Goal: Task Accomplishment & Management: Manage account settings

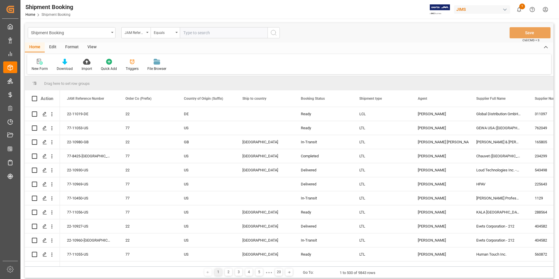
click at [191, 31] on input "text" at bounding box center [224, 32] width 88 height 11
paste input "22-9958-[GEOGRAPHIC_DATA]"
type input "22-9958-[GEOGRAPHIC_DATA]"
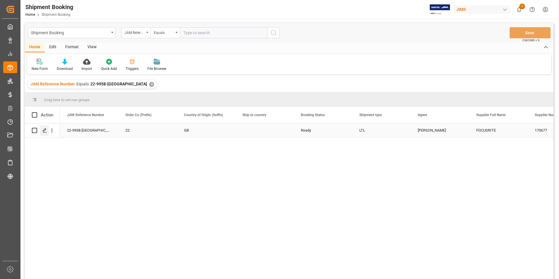
click at [42, 130] on div "Press SPACE to select this row." at bounding box center [44, 130] width 9 height 11
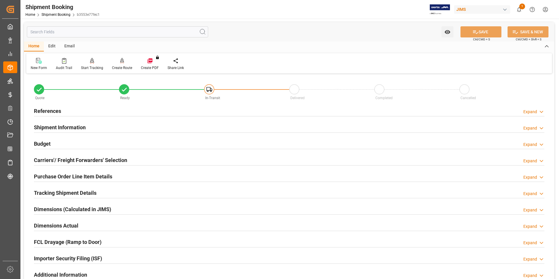
click at [62, 127] on h2 "Shipment Information" at bounding box center [60, 127] width 52 height 8
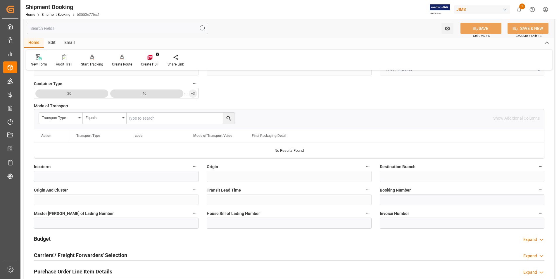
scroll to position [146, 0]
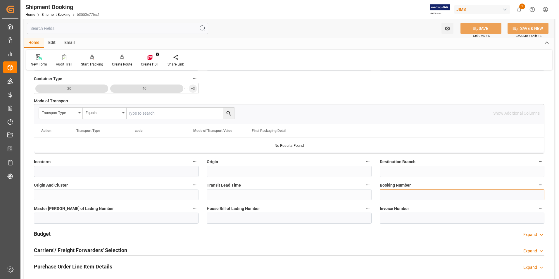
click at [407, 195] on input at bounding box center [462, 194] width 165 height 11
paste input "1ZY68R900450016097"
type input "1ZY68R900450016097"
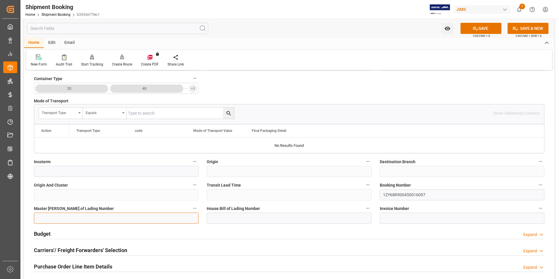
click at [111, 214] on input at bounding box center [116, 218] width 165 height 11
paste input "1ZY68R900450016097"
type input "1ZY68R900450016097"
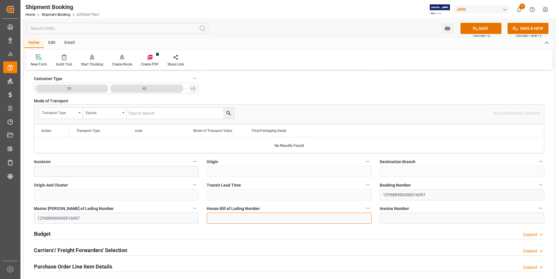
click at [236, 217] on input at bounding box center [289, 218] width 165 height 11
paste input "1ZY68R900450016097"
type input "1ZY68R900450016097"
click at [485, 29] on button "SAVE" at bounding box center [481, 28] width 41 height 11
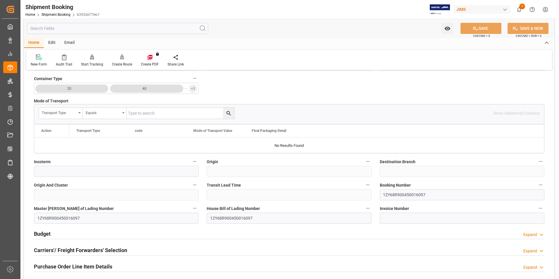
click at [48, 232] on h2 "Budget" at bounding box center [42, 234] width 17 height 8
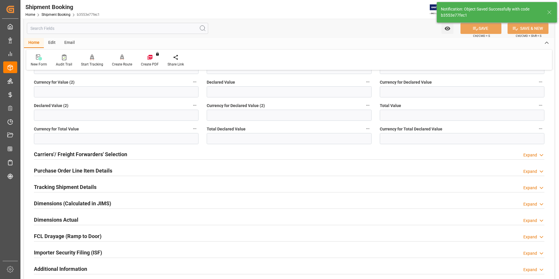
scroll to position [0, 0]
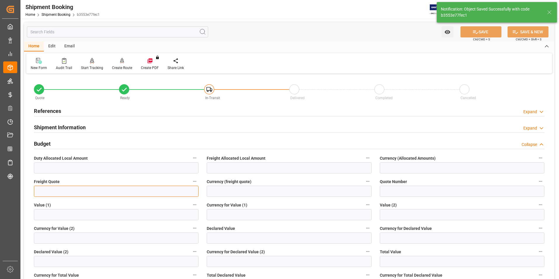
click at [60, 189] on input "text" at bounding box center [116, 191] width 165 height 11
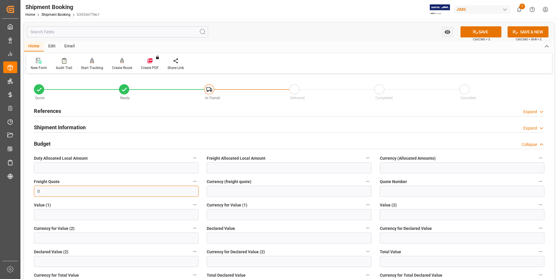
type input "0"
click at [238, 240] on input "text" at bounding box center [289, 238] width 165 height 11
click at [218, 238] on input "text" at bounding box center [289, 238] width 165 height 11
type input "689.86"
click at [394, 238] on input at bounding box center [462, 238] width 165 height 11
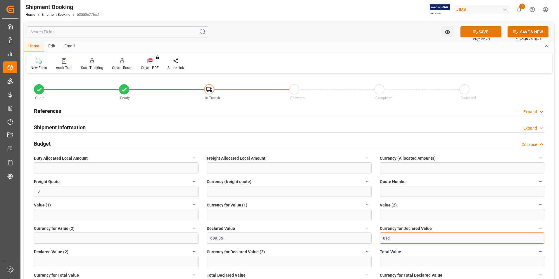
type input "usd"
click at [486, 30] on button "SAVE" at bounding box center [481, 31] width 41 height 11
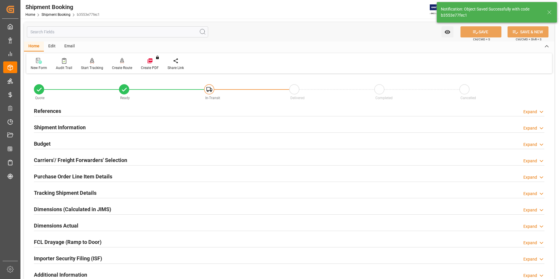
click at [54, 161] on h2 "Carriers'/ Freight Forwarders' Selection" at bounding box center [80, 160] width 93 height 8
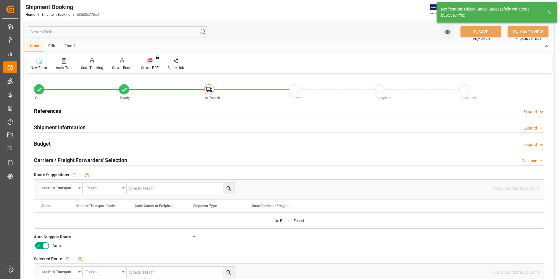
click at [41, 245] on icon at bounding box center [38, 245] width 7 height 7
click at [0, 0] on input "checkbox" at bounding box center [0, 0] width 0 height 0
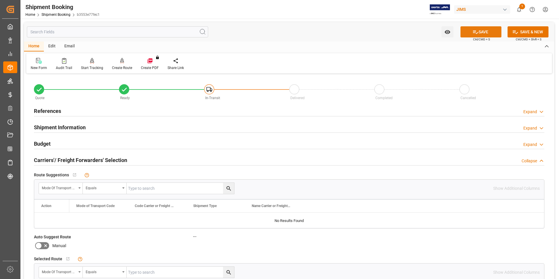
click at [488, 33] on button "SAVE" at bounding box center [481, 31] width 41 height 11
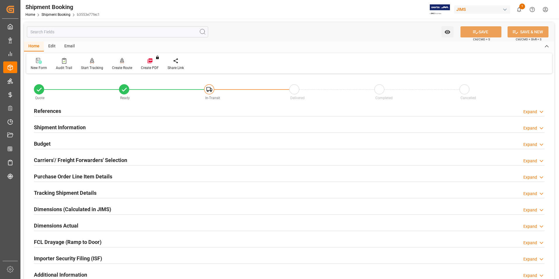
click at [123, 66] on div "Create Route" at bounding box center [122, 67] width 20 height 5
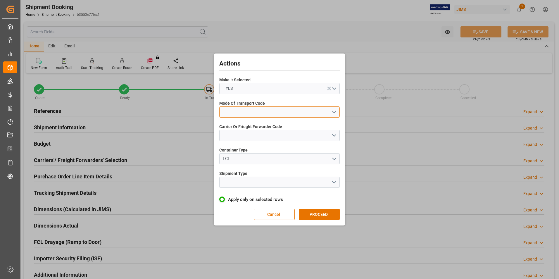
click at [268, 114] on button "open menu" at bounding box center [279, 111] width 121 height 11
click at [269, 121] on div "2- COURIER AIR" at bounding box center [280, 126] width 120 height 12
click at [273, 135] on button "open menu" at bounding box center [279, 135] width 121 height 11
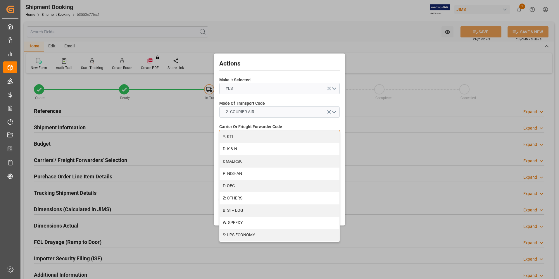
scroll to position [313, 0]
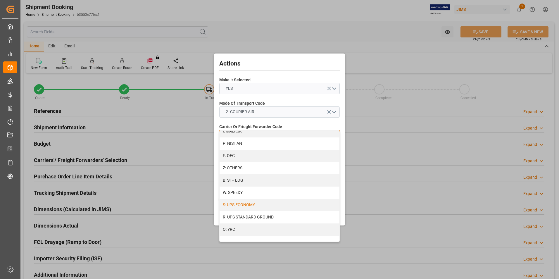
click at [268, 207] on div "S: UPS ECONOMY" at bounding box center [280, 205] width 120 height 12
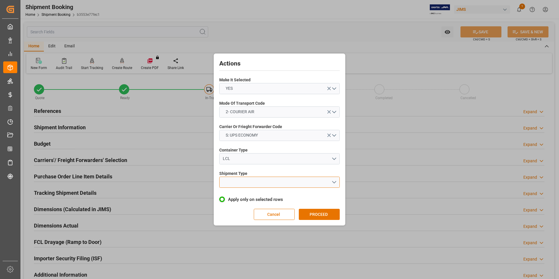
click at [255, 182] on button "open menu" at bounding box center [279, 182] width 121 height 11
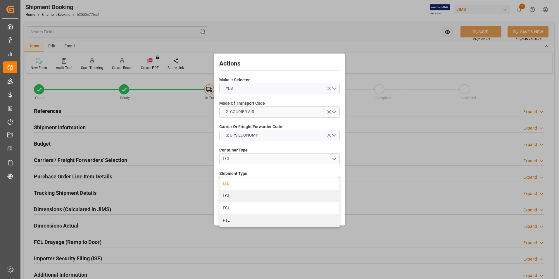
click at [254, 184] on div "LTL" at bounding box center [280, 184] width 120 height 12
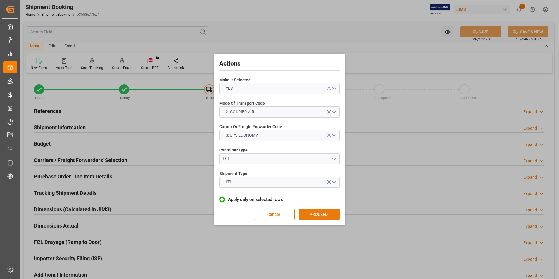
click at [318, 214] on button "PROCEED" at bounding box center [319, 214] width 41 height 11
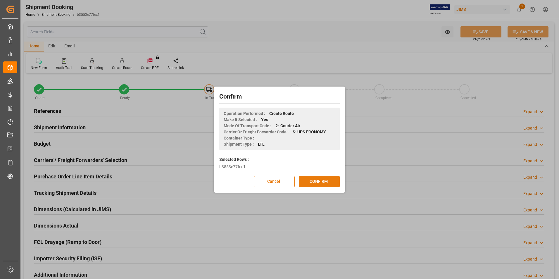
click at [326, 181] on button "CONFIRM" at bounding box center [319, 181] width 41 height 11
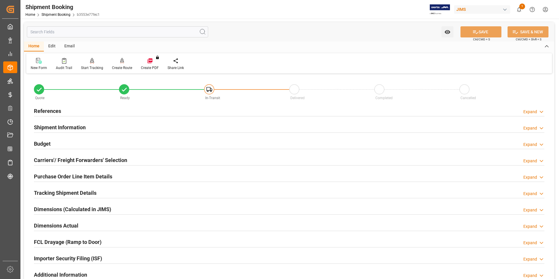
click at [55, 225] on h2 "Dimensions Actual" at bounding box center [56, 226] width 44 height 8
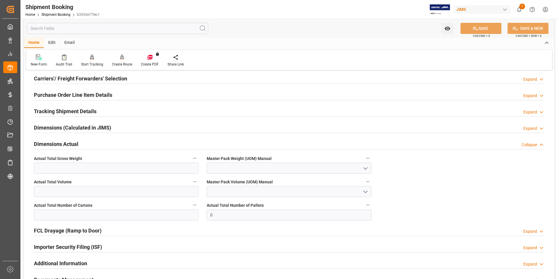
scroll to position [88, 0]
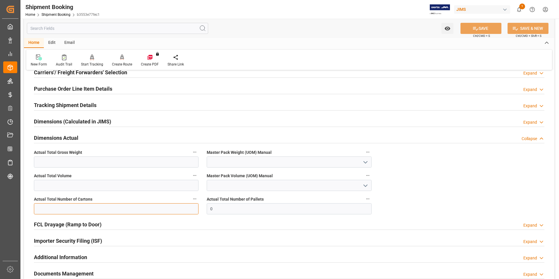
click at [50, 210] on input "text" at bounding box center [116, 208] width 165 height 11
type input "1"
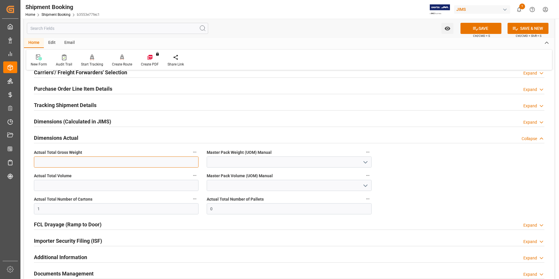
click at [39, 161] on input "text" at bounding box center [116, 162] width 165 height 11
type input "3"
click at [224, 164] on input at bounding box center [289, 162] width 165 height 11
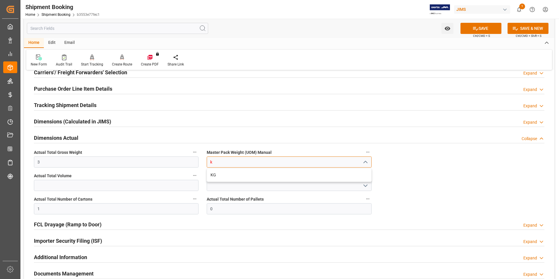
type input "k"
click at [258, 165] on input at bounding box center [289, 162] width 165 height 11
type input "k"
click at [477, 24] on button "SAVE" at bounding box center [481, 28] width 41 height 11
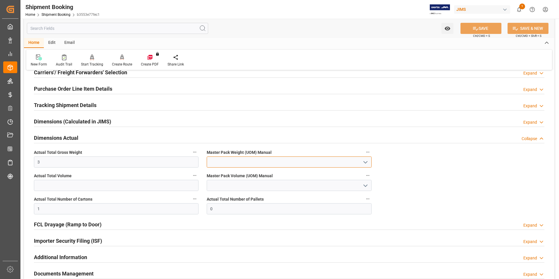
click at [234, 164] on input at bounding box center [289, 162] width 165 height 11
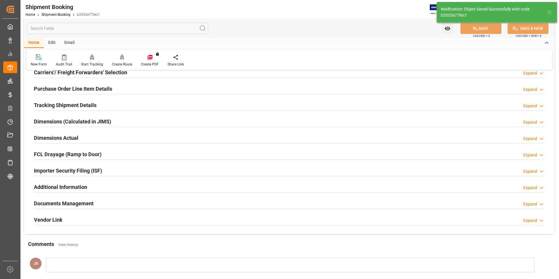
click at [227, 175] on div "Importer Security Filing (ISF) Expand" at bounding box center [289, 171] width 519 height 16
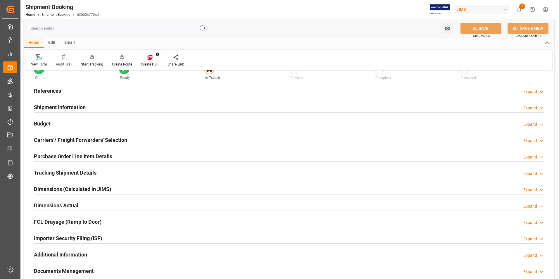
scroll to position [0, 0]
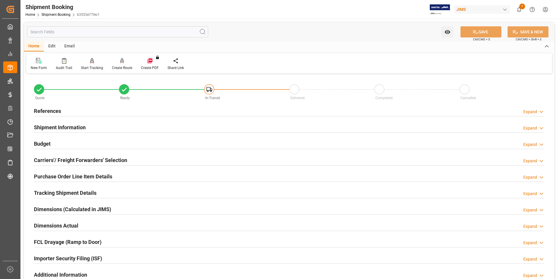
click at [56, 224] on h2 "Dimensions Actual" at bounding box center [56, 226] width 44 height 8
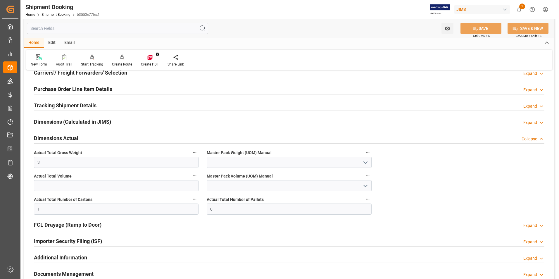
scroll to position [88, 0]
click at [234, 165] on input at bounding box center [289, 162] width 165 height 11
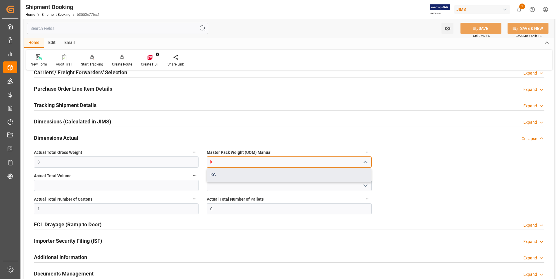
click at [243, 175] on div "KG" at bounding box center [289, 174] width 164 height 13
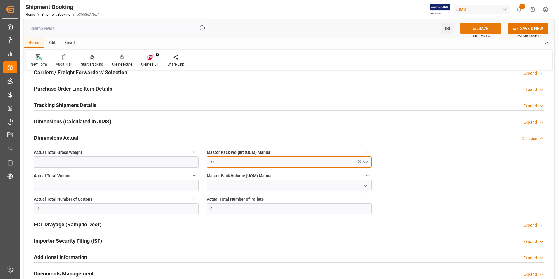
type input "KG"
click at [471, 29] on button "SAVE" at bounding box center [481, 28] width 41 height 11
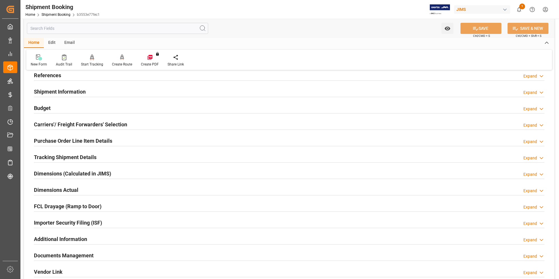
scroll to position [0, 0]
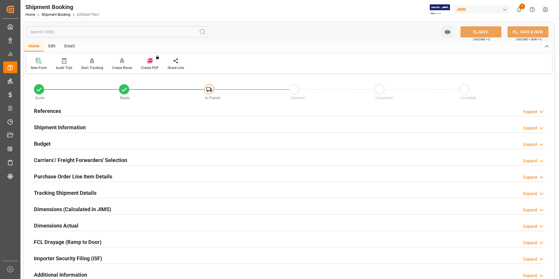
click at [57, 189] on h2 "Tracking Shipment Details" at bounding box center [65, 193] width 63 height 8
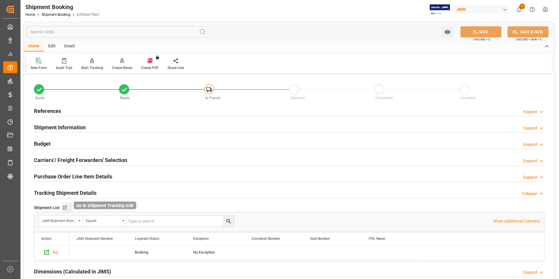
click at [66, 205] on icon "button" at bounding box center [64, 207] width 5 height 5
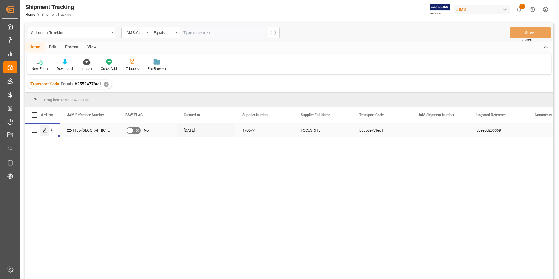
click at [46, 130] on icon "Press SPACE to select this row." at bounding box center [44, 130] width 5 height 5
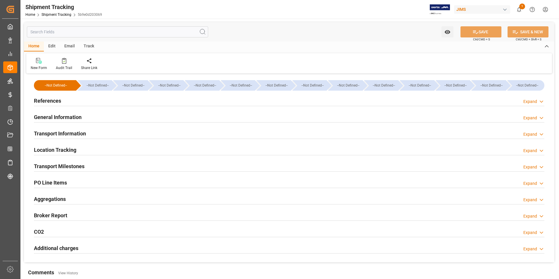
type input "07-07-2025"
click at [50, 101] on h2 "References" at bounding box center [47, 101] width 27 height 8
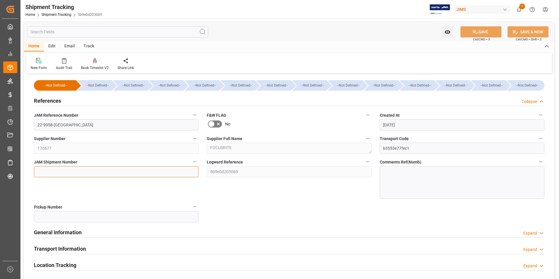
click at [64, 171] on input at bounding box center [116, 171] width 165 height 11
type input "73011"
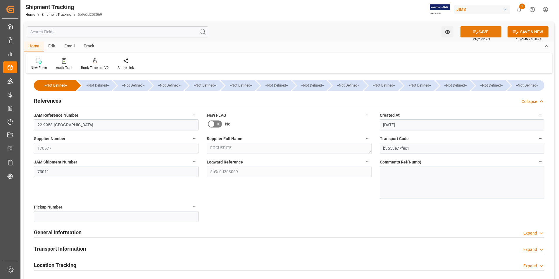
click at [467, 29] on button "SAVE" at bounding box center [481, 31] width 41 height 11
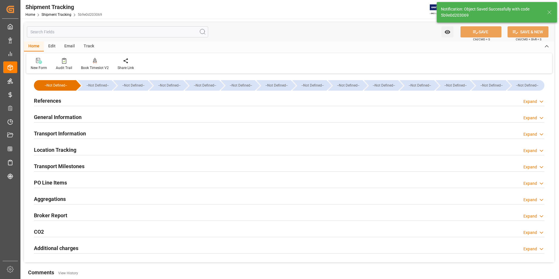
click at [63, 130] on h2 "Transport Information" at bounding box center [60, 134] width 52 height 8
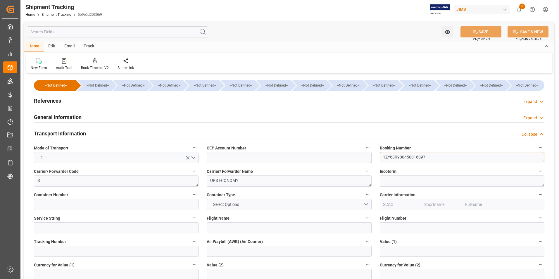
drag, startPoint x: 441, startPoint y: 158, endPoint x: 353, endPoint y: 166, distance: 89.0
click at [353, 166] on div "--Not Defined-- --Not Defined-- --Not Defined-- --Not Defined-- --Not Defined--…" at bounding box center [289, 274] width 531 height 398
click at [66, 248] on input at bounding box center [116, 251] width 165 height 11
paste input "1ZY68R900450016097"
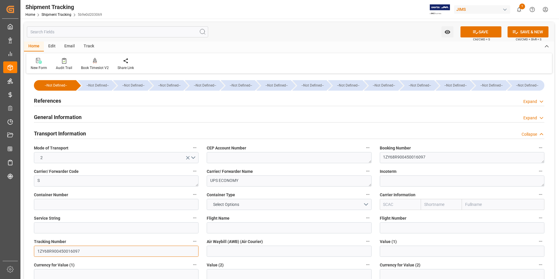
type input "1ZY68R900450016097"
click at [221, 252] on input at bounding box center [289, 251] width 165 height 11
paste input "1ZY68R900450016097"
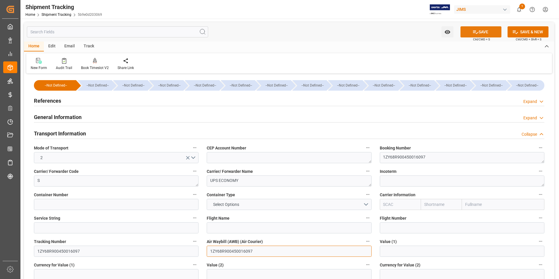
type input "1ZY68R900450016097"
click at [481, 34] on button "SAVE" at bounding box center [481, 31] width 41 height 11
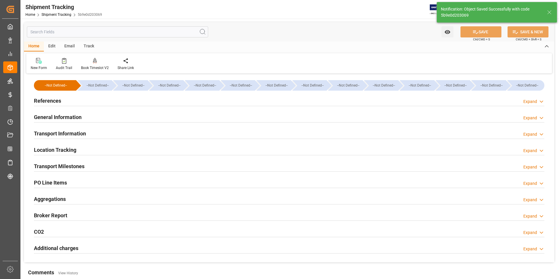
click at [76, 168] on h2 "Transport Milestones" at bounding box center [59, 166] width 51 height 8
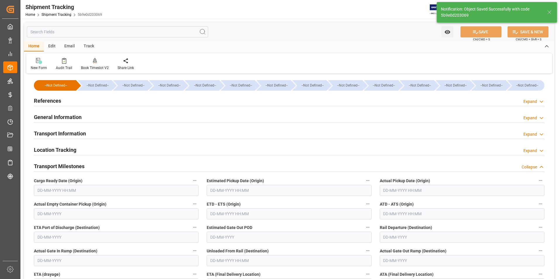
click at [403, 191] on input "text" at bounding box center [462, 190] width 165 height 11
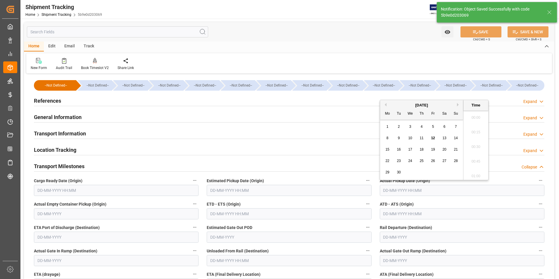
scroll to position [748, 0]
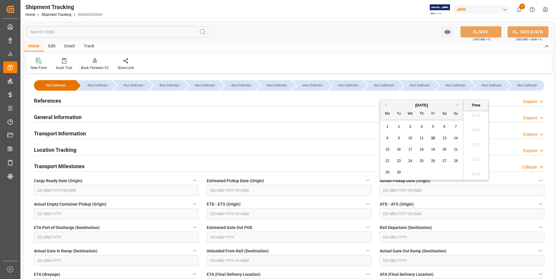
click at [434, 137] on span "12" at bounding box center [433, 138] width 4 height 4
type input "[DATE] 00:00"
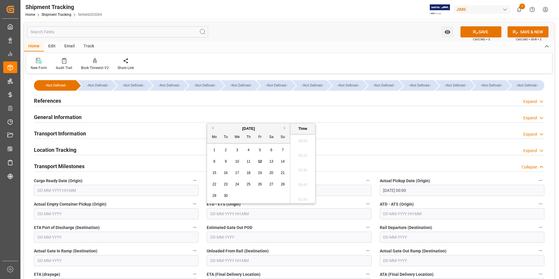
click at [257, 214] on input "text" at bounding box center [289, 213] width 165 height 11
click at [210, 162] on div "8 9 10 11 12 13 14" at bounding box center [249, 161] width 80 height 11
click at [259, 161] on span "12" at bounding box center [260, 161] width 4 height 4
type input "12-09-2025 00:00"
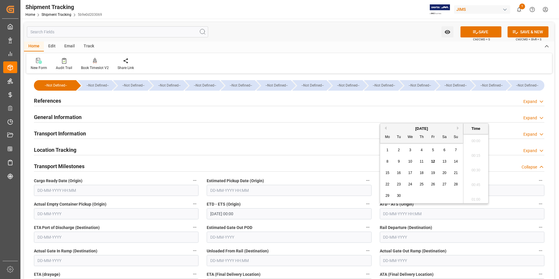
click at [398, 215] on input "text" at bounding box center [462, 213] width 165 height 11
click at [384, 168] on div "15 16 17 18 19 20 21" at bounding box center [422, 172] width 80 height 11
click at [435, 162] on span "12" at bounding box center [433, 161] width 4 height 4
type input "12-09-2025 00:00"
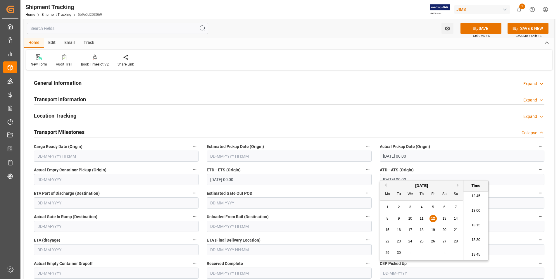
scroll to position [59, 0]
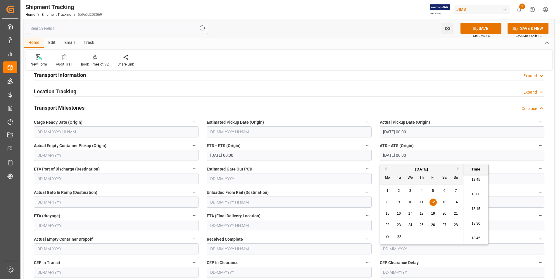
click at [232, 225] on input "text" at bounding box center [289, 225] width 165 height 11
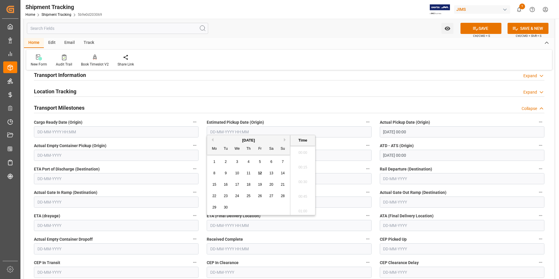
scroll to position [748, 0]
click at [210, 191] on div "22 23 24 25 26 27 28" at bounding box center [249, 195] width 80 height 11
drag, startPoint x: 238, startPoint y: 185, endPoint x: 333, endPoint y: 140, distance: 105.6
click at [238, 185] on span "17" at bounding box center [237, 185] width 4 height 4
type input "17-09-2025 00:00"
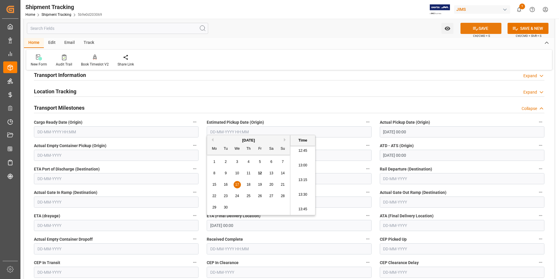
click at [474, 29] on icon at bounding box center [476, 28] width 6 height 6
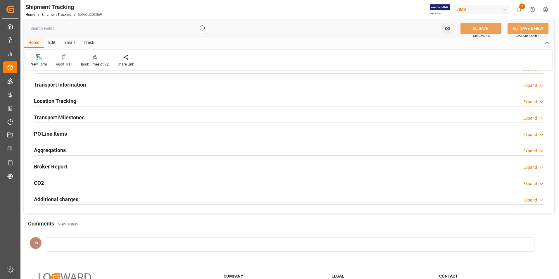
scroll to position [59, 0]
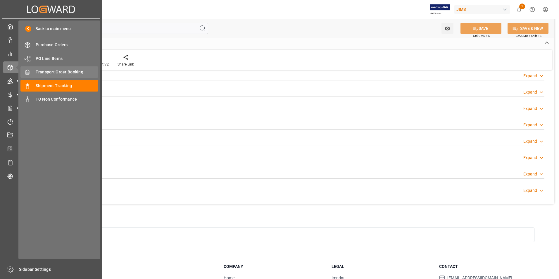
click at [62, 74] on span "Transport Order Booking" at bounding box center [67, 72] width 63 height 6
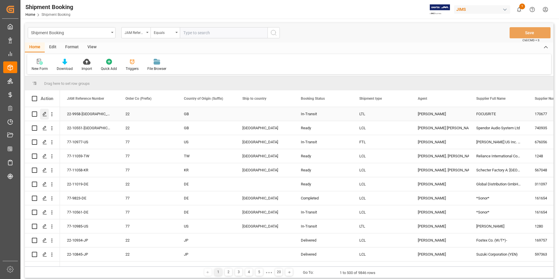
click at [43, 113] on icon "Press SPACE to select this row." at bounding box center [44, 114] width 5 height 5
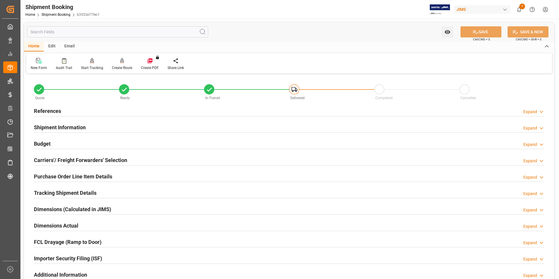
click at [63, 176] on h2 "Purchase Order Line Item Details" at bounding box center [73, 177] width 78 height 8
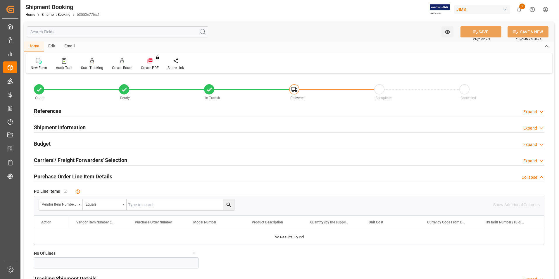
click at [27, 196] on div "Quote Ready In-Transit Delivered Completed Cancelled References Expand JAM Refe…" at bounding box center [289, 241] width 531 height 332
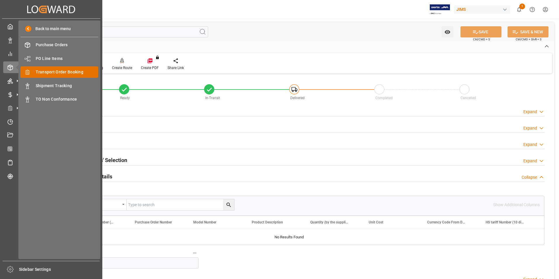
click at [60, 69] on span "Transport Order Booking" at bounding box center [67, 72] width 63 height 6
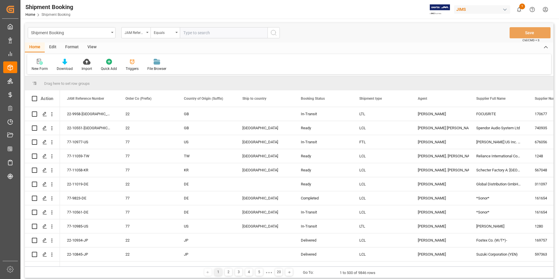
click at [214, 33] on input "text" at bounding box center [224, 32] width 88 height 11
paste input "22-11019-DE"
type input "22-11019-DE"
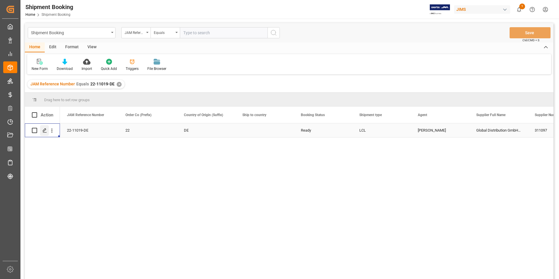
click at [45, 131] on icon "Press SPACE to select this row." at bounding box center [44, 130] width 5 height 5
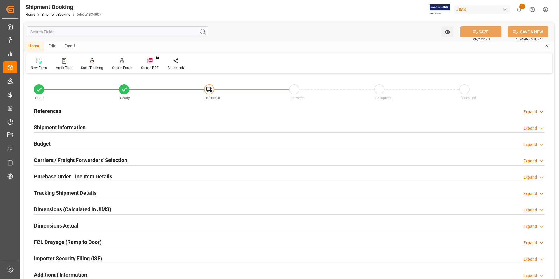
click at [52, 125] on h2 "Shipment Information" at bounding box center [60, 127] width 52 height 8
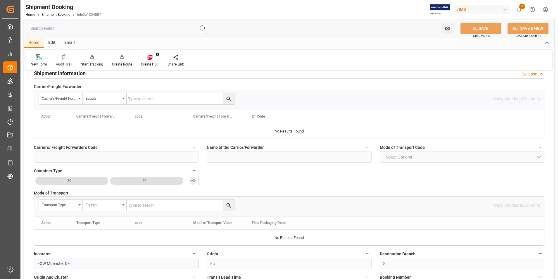
scroll to position [146, 0]
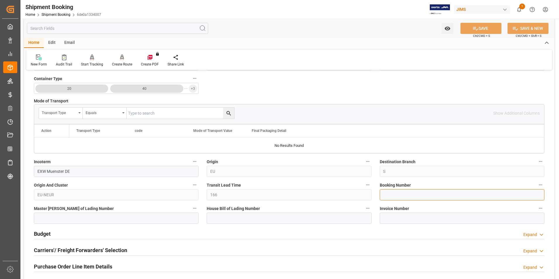
click at [398, 196] on input at bounding box center [462, 194] width 165 height 11
paste input "884318412628"
type input "884318412628"
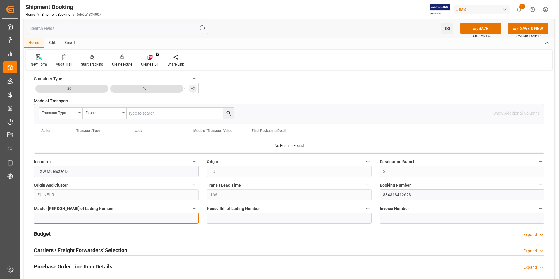
click at [113, 218] on input at bounding box center [116, 218] width 165 height 11
paste input "884318412628"
type input "884318412628"
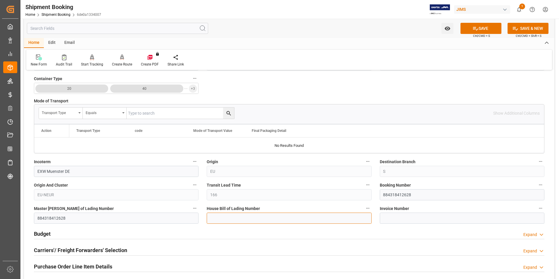
click at [211, 221] on input at bounding box center [289, 218] width 165 height 11
paste input "884318412628"
type input "884318412628"
click at [476, 31] on icon at bounding box center [476, 28] width 6 height 6
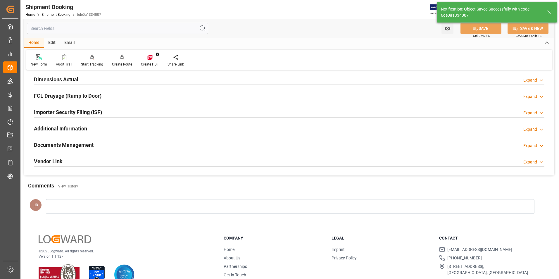
type input "41.0654"
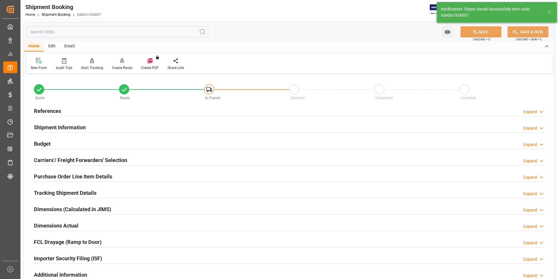
click at [42, 142] on h2 "Budget" at bounding box center [42, 144] width 17 height 8
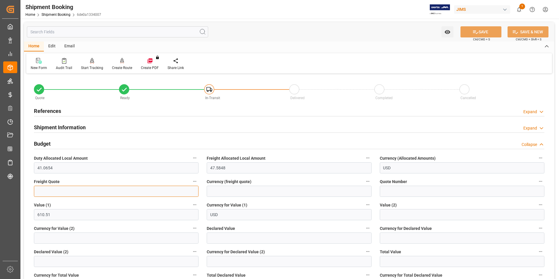
click at [72, 190] on input "text" at bounding box center [116, 191] width 165 height 11
type input "340"
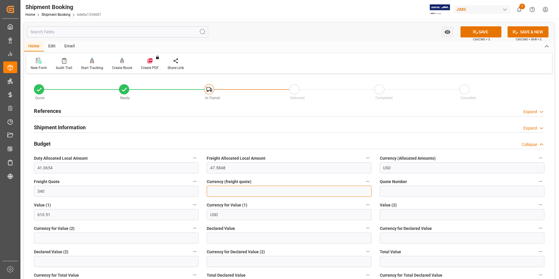
click at [215, 194] on input at bounding box center [289, 191] width 165 height 11
type input "usd"
click at [231, 240] on input "text" at bounding box center [289, 238] width 165 height 11
click at [241, 236] on input "text" at bounding box center [289, 238] width 165 height 11
type input "745.98"
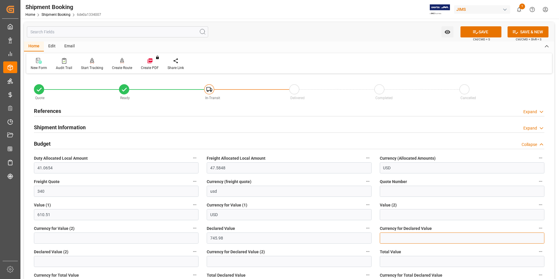
click at [395, 236] on input at bounding box center [462, 238] width 165 height 11
type input "usd"
click at [473, 29] on icon at bounding box center [476, 32] width 6 height 6
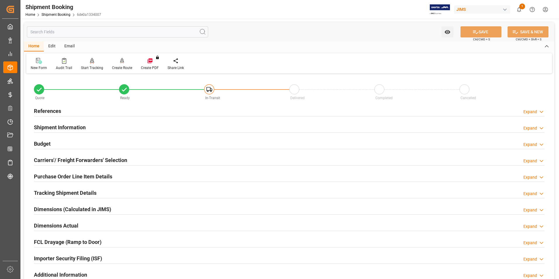
click at [50, 156] on h2 "Carriers'/ Freight Forwarders' Selection" at bounding box center [80, 160] width 93 height 8
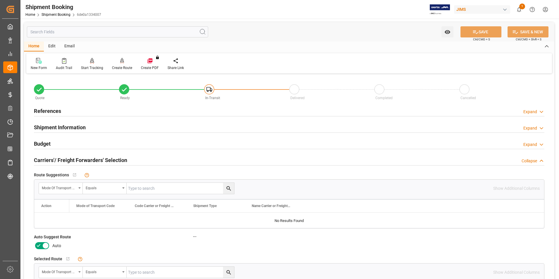
click at [39, 245] on icon at bounding box center [38, 245] width 7 height 7
click at [0, 0] on input "checkbox" at bounding box center [0, 0] width 0 height 0
click at [478, 28] on button "SAVE" at bounding box center [481, 31] width 41 height 11
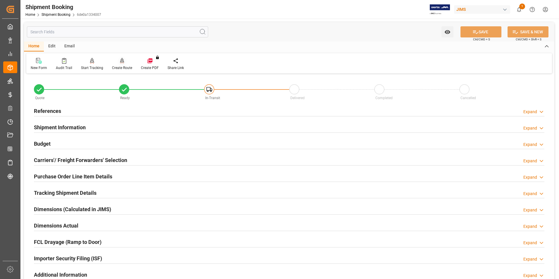
click at [117, 66] on div "Create Route" at bounding box center [122, 67] width 20 height 5
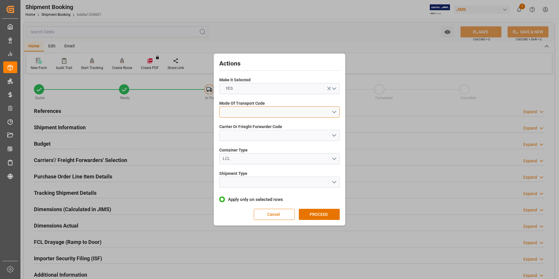
click at [255, 109] on button "open menu" at bounding box center [279, 111] width 121 height 11
click at [253, 123] on div "2- COURIER AIR" at bounding box center [280, 126] width 120 height 12
click at [258, 137] on button "open menu" at bounding box center [279, 135] width 121 height 11
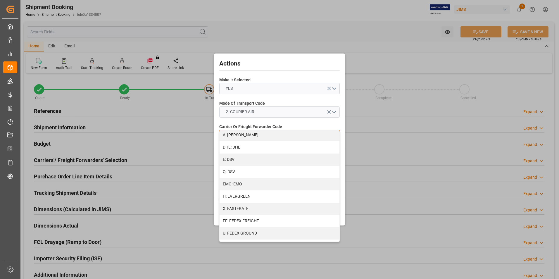
scroll to position [117, 0]
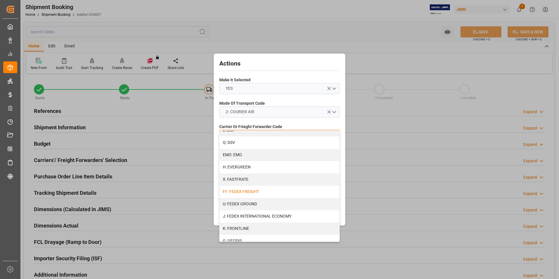
click at [274, 192] on div "FF: FEDEX FREIGHT" at bounding box center [280, 192] width 120 height 12
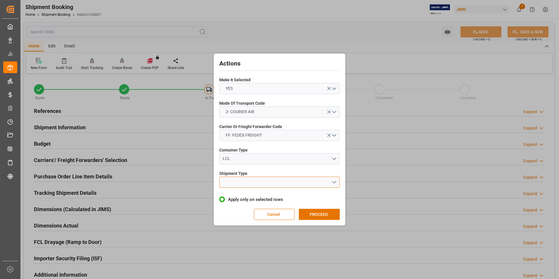
click at [263, 185] on button "open menu" at bounding box center [279, 182] width 121 height 11
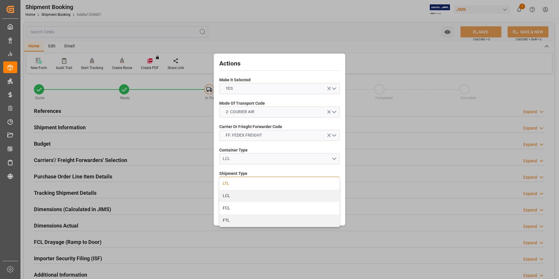
click at [254, 183] on div "LTL" at bounding box center [280, 184] width 120 height 12
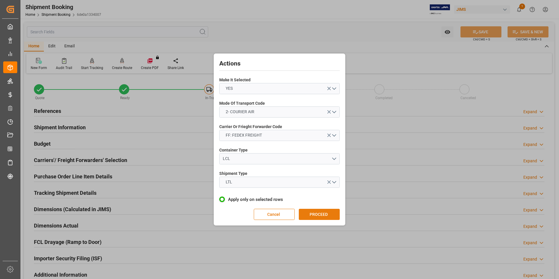
click at [304, 214] on button "PROCEED" at bounding box center [319, 214] width 41 height 11
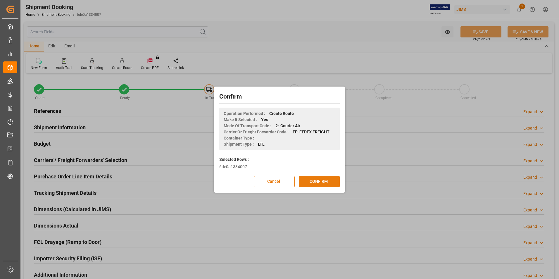
click at [314, 182] on button "CONFIRM" at bounding box center [319, 181] width 41 height 11
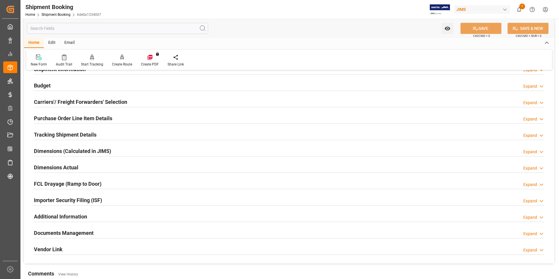
scroll to position [59, 0]
click at [52, 133] on h2 "Tracking Shipment Details" at bounding box center [65, 134] width 63 height 8
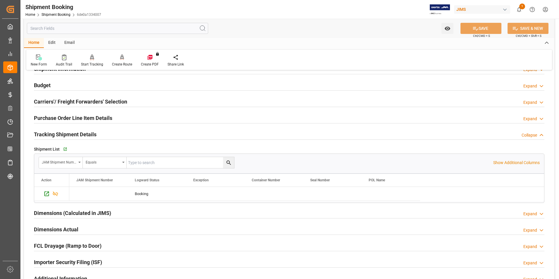
click at [52, 133] on h2 "Tracking Shipment Details" at bounding box center [65, 134] width 63 height 8
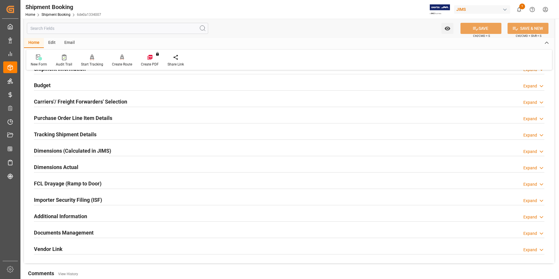
click at [55, 166] on h2 "Dimensions Actual" at bounding box center [56, 167] width 44 height 8
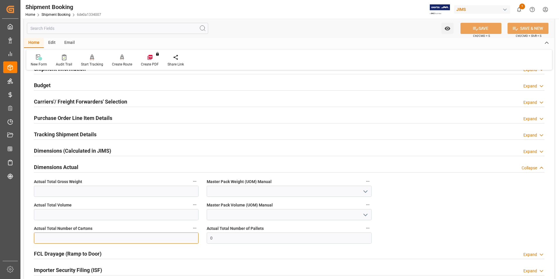
click at [63, 238] on input "text" at bounding box center [116, 238] width 165 height 11
type input "1"
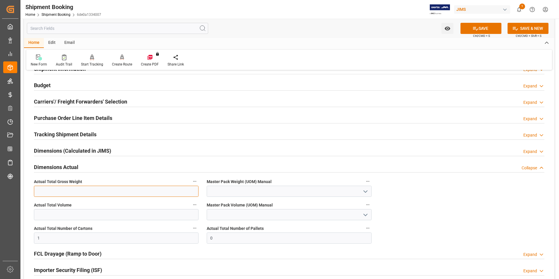
click at [42, 192] on input "text" at bounding box center [116, 191] width 165 height 11
type input "16.2"
click at [223, 192] on input at bounding box center [289, 191] width 165 height 11
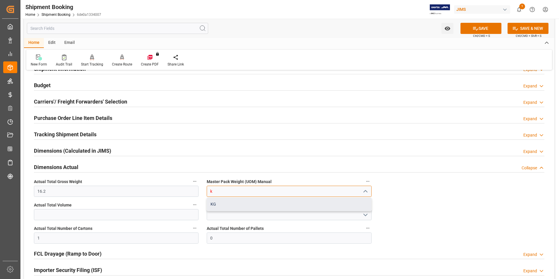
click at [231, 209] on div "KG" at bounding box center [289, 204] width 164 height 13
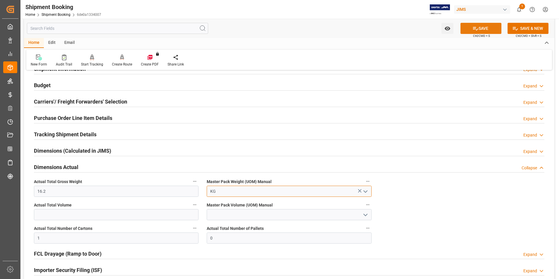
type input "KG"
click at [483, 28] on button "SAVE" at bounding box center [481, 28] width 41 height 11
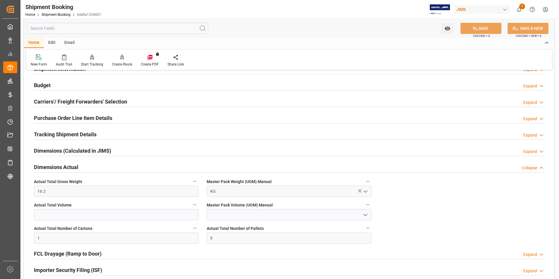
click at [67, 132] on h2 "Tracking Shipment Details" at bounding box center [65, 134] width 63 height 8
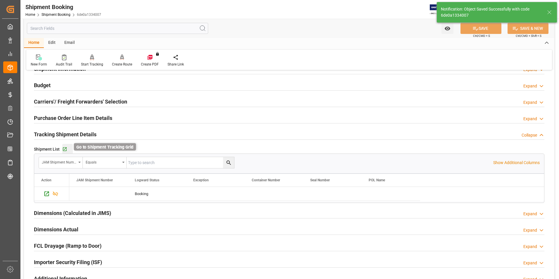
click at [66, 148] on icon "button" at bounding box center [65, 149] width 4 height 4
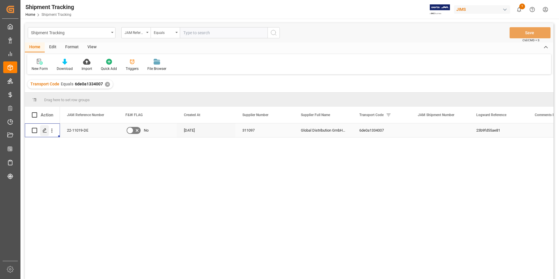
click at [44, 130] on icon "Press SPACE to select this row." at bounding box center [44, 130] width 5 height 5
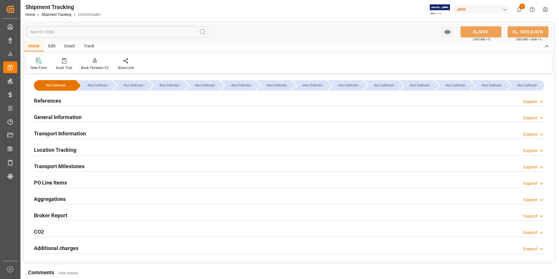
click at [45, 98] on h2 "References" at bounding box center [47, 101] width 27 height 8
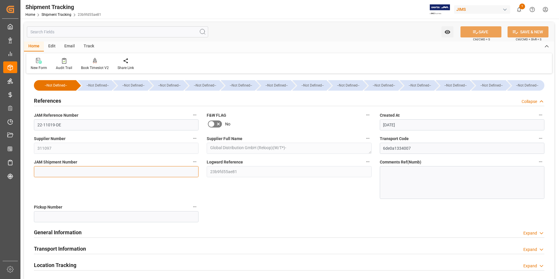
click at [76, 173] on input at bounding box center [116, 171] width 165 height 11
type input "73012"
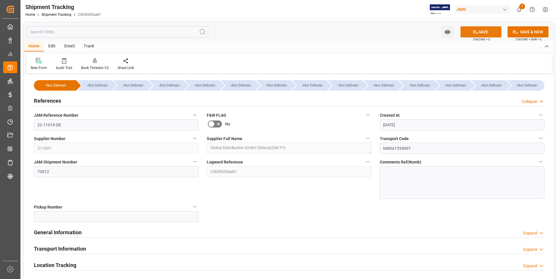
click at [473, 31] on icon at bounding box center [476, 32] width 6 height 6
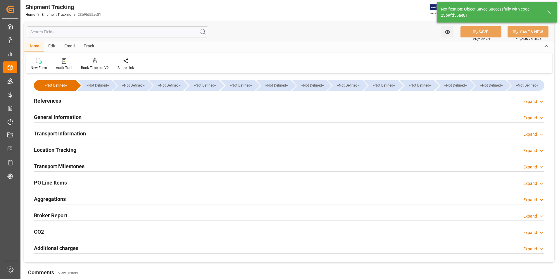
click at [98, 131] on div "Transport Information Expand" at bounding box center [289, 133] width 511 height 11
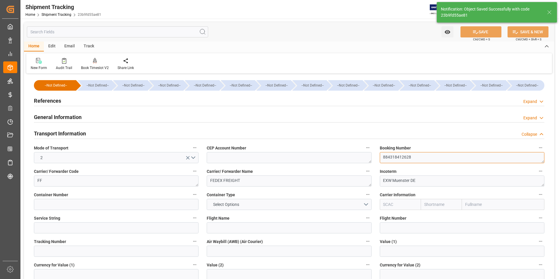
drag, startPoint x: 429, startPoint y: 158, endPoint x: 367, endPoint y: 163, distance: 62.2
click at [367, 163] on div "--Not Defined-- --Not Defined-- --Not Defined-- --Not Defined-- --Not Defined--…" at bounding box center [289, 274] width 531 height 398
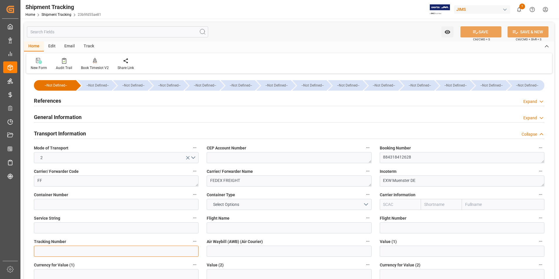
click at [73, 251] on input at bounding box center [116, 251] width 165 height 11
paste input "884318412628"
type input "884318412628"
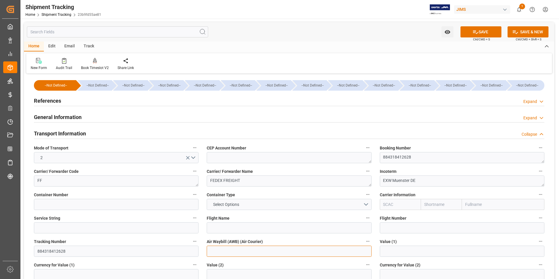
click at [223, 250] on input at bounding box center [289, 251] width 165 height 11
paste input "884318412628"
type input "884318412628"
click at [469, 34] on button "SAVE" at bounding box center [481, 31] width 41 height 11
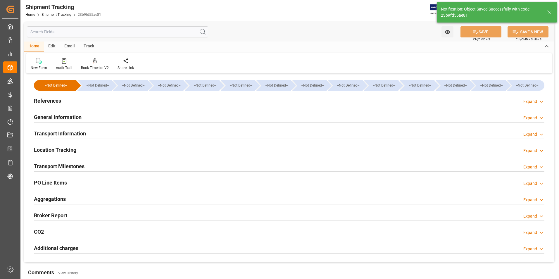
click at [58, 166] on h2 "Transport Milestones" at bounding box center [59, 166] width 51 height 8
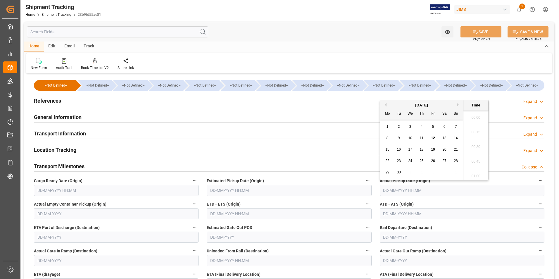
click at [404, 191] on input "text" at bounding box center [462, 190] width 165 height 11
drag, startPoint x: 434, startPoint y: 138, endPoint x: 431, endPoint y: 140, distance: 3.3
click at [434, 138] on span "12" at bounding box center [433, 138] width 4 height 4
type input "12-09-2025 00:00"
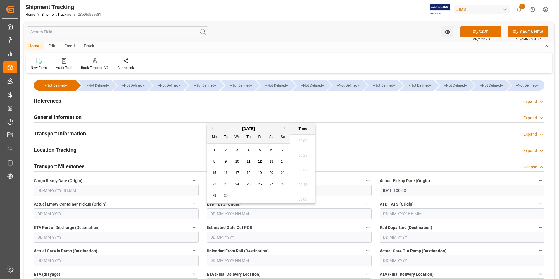
click at [232, 214] on input "text" at bounding box center [289, 213] width 165 height 11
click at [211, 166] on div "8 9 10 11 12 13 14" at bounding box center [249, 161] width 80 height 11
click at [262, 162] on div "12" at bounding box center [260, 161] width 7 height 7
type input "12-09-2025 00:00"
click at [392, 214] on input "text" at bounding box center [462, 213] width 165 height 11
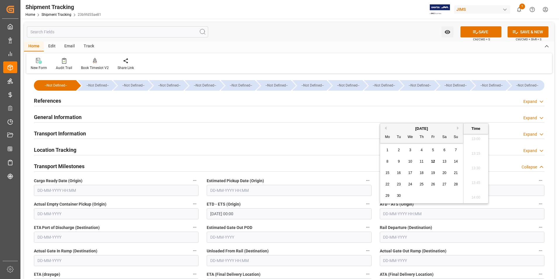
click at [381, 159] on div "September 2025 Mo Tu We Th Fr Sa Su 1 2 3 4 5 6 7 8 9 10 11 12 13 14 15 16 17 1…" at bounding box center [421, 163] width 83 height 80
click at [434, 161] on span "12" at bounding box center [433, 161] width 4 height 4
type input "12-09-2025 00:00"
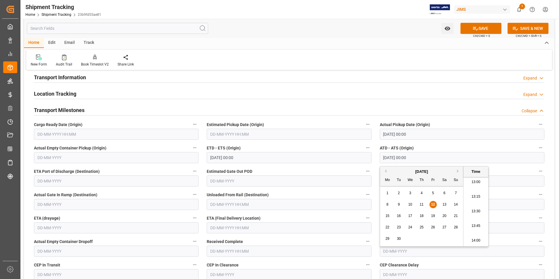
scroll to position [59, 0]
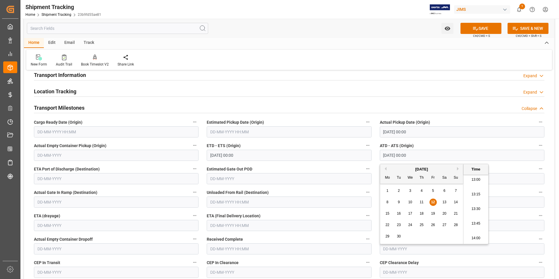
click at [232, 227] on input "text" at bounding box center [289, 225] width 165 height 11
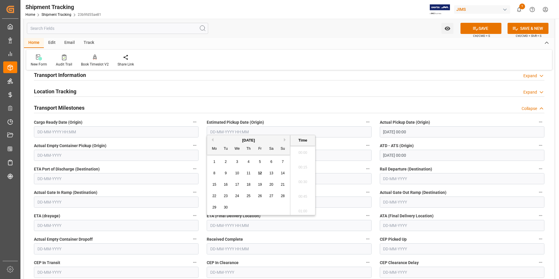
scroll to position [763, 0]
click at [208, 180] on div "September 2025 Mo Tu We Th Fr Sa Su 1 2 3 4 5 6 7 8 9 10 11 12 13 14 15 16 17 1…" at bounding box center [248, 175] width 83 height 80
drag, startPoint x: 238, startPoint y: 185, endPoint x: 312, endPoint y: 132, distance: 91.2
click at [238, 184] on span "17" at bounding box center [237, 185] width 4 height 4
type input "17-09-2025 00:00"
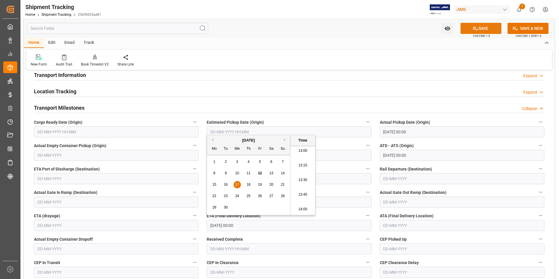
click at [489, 29] on button "SAVE" at bounding box center [481, 28] width 41 height 11
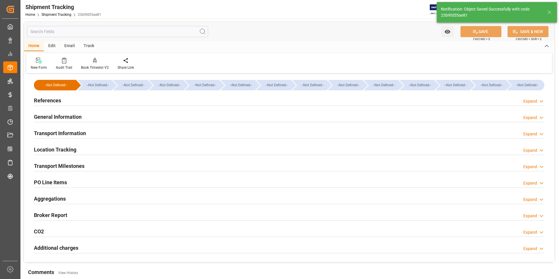
scroll to position [0, 0]
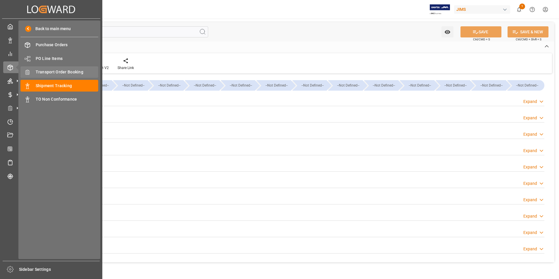
click at [77, 70] on span "Transport Order Booking" at bounding box center [67, 72] width 63 height 6
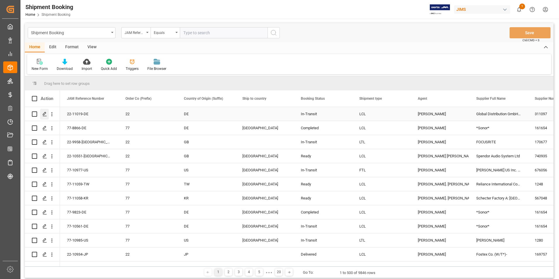
click at [45, 114] on icon "Press SPACE to select this row." at bounding box center [44, 114] width 5 height 5
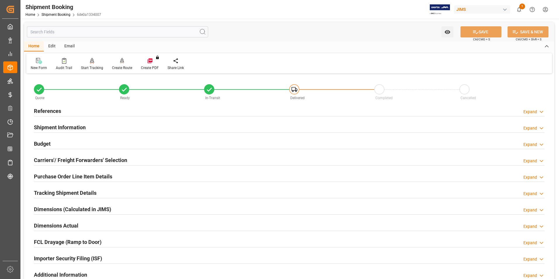
click at [50, 143] on h2 "Budget" at bounding box center [42, 144] width 17 height 8
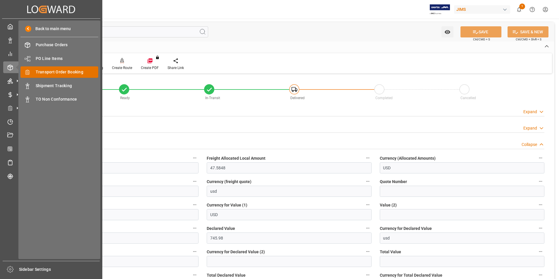
click at [66, 72] on span "Transport Order Booking" at bounding box center [67, 72] width 63 height 6
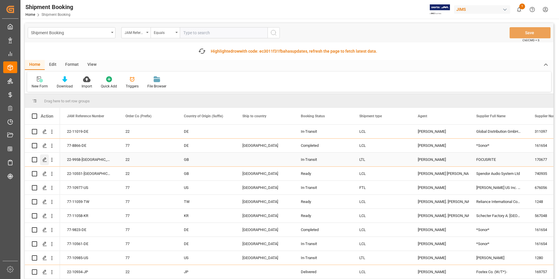
click at [44, 159] on icon "Press SPACE to select this row." at bounding box center [44, 159] width 5 height 5
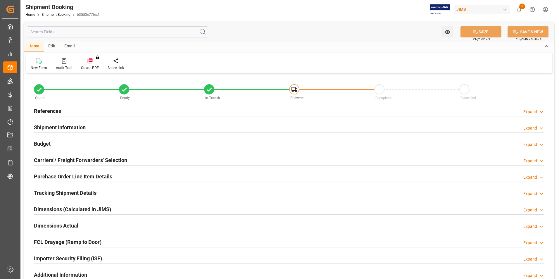
type input "12.7328"
type input "75.6198"
type input "0"
type input "689.8598"
type input "689.86"
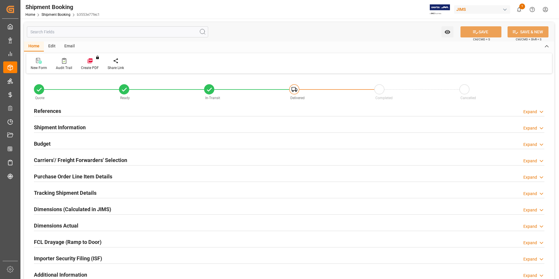
type input "13"
click at [44, 143] on h2 "Budget" at bounding box center [42, 144] width 17 height 8
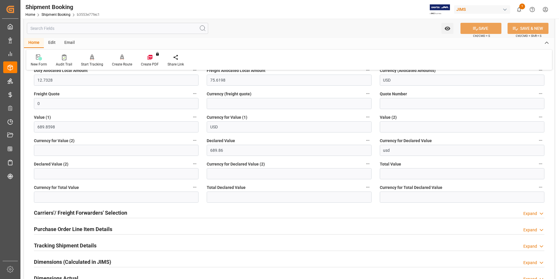
scroll to position [117, 0]
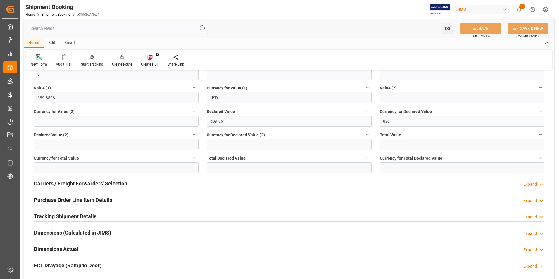
click at [63, 198] on h2 "Purchase Order Line Item Details" at bounding box center [73, 200] width 78 height 8
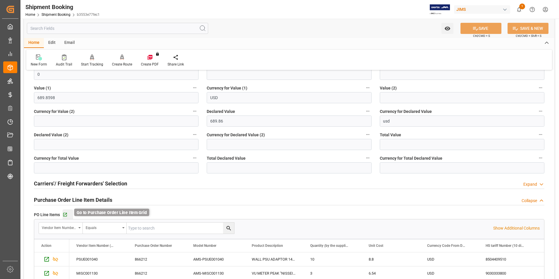
click at [65, 214] on icon "button" at bounding box center [65, 215] width 4 height 4
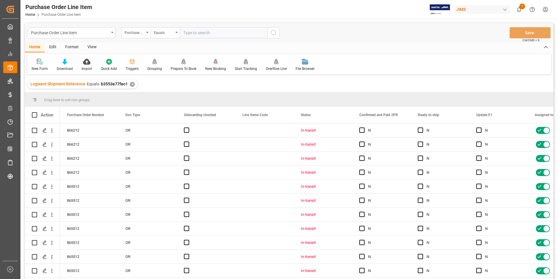
click at [91, 46] on div "View" at bounding box center [92, 47] width 18 height 10
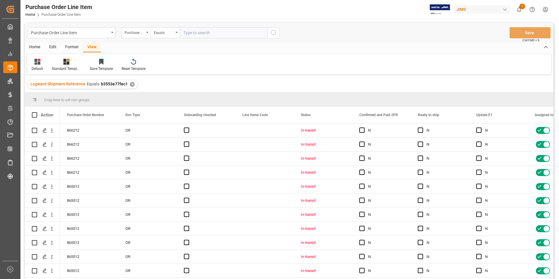
click at [74, 68] on div "Standard Templates" at bounding box center [66, 68] width 29 height 5
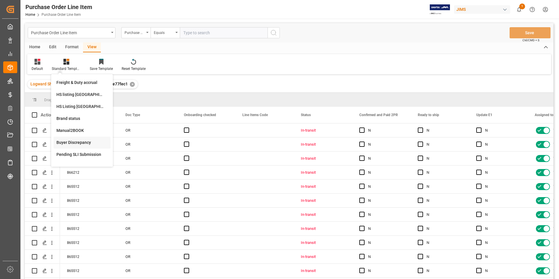
click at [83, 141] on div "Buyer Discrepancy" at bounding box center [81, 143] width 51 height 6
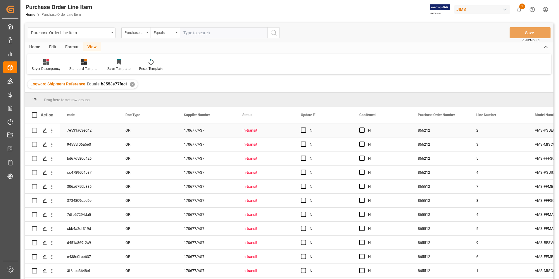
click at [148, 130] on div "OR" at bounding box center [147, 130] width 59 height 14
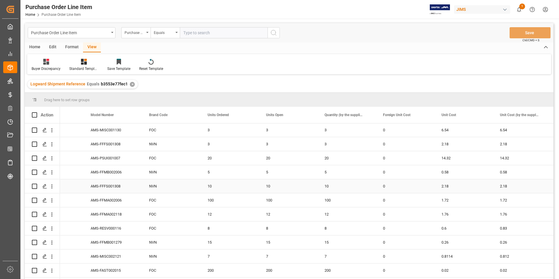
scroll to position [27, 0]
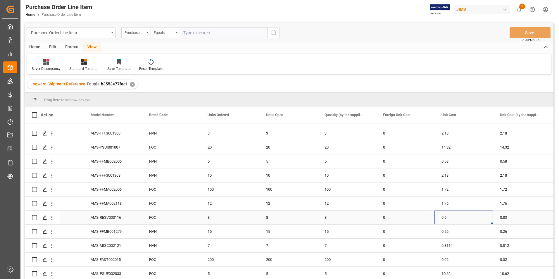
click at [461, 217] on div "0.6" at bounding box center [464, 218] width 59 height 14
click at [461, 217] on input "0.6" at bounding box center [463, 220] width 49 height 11
click at [519, 215] on div "0.83" at bounding box center [522, 218] width 59 height 14
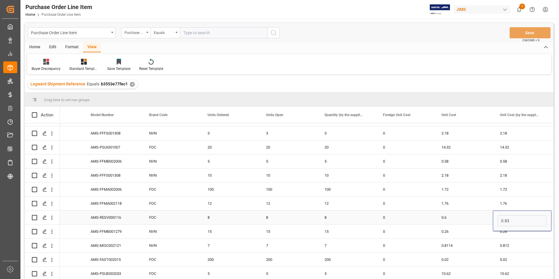
click at [519, 215] on input "0.83" at bounding box center [522, 220] width 49 height 11
type input "0.6"
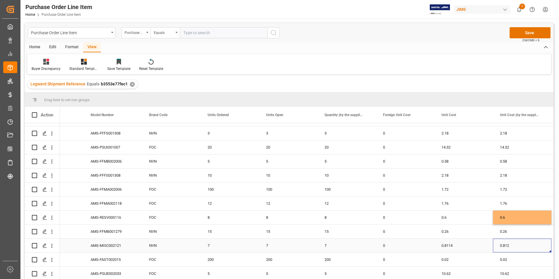
click at [513, 245] on div "0.812" at bounding box center [522, 246] width 59 height 14
click at [467, 245] on div "0.8114" at bounding box center [464, 246] width 59 height 14
click at [467, 245] on input "0.8114" at bounding box center [463, 248] width 49 height 11
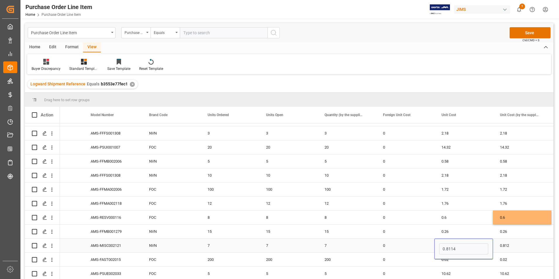
type input "0.812"
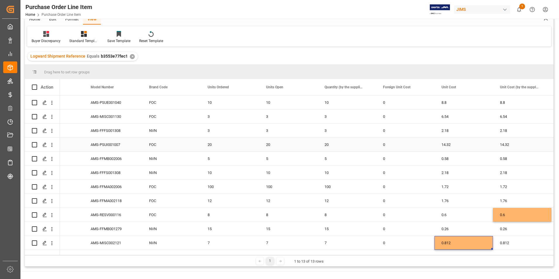
scroll to position [0, 0]
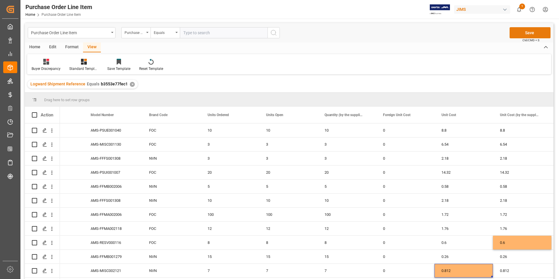
click at [521, 32] on button "Save" at bounding box center [530, 32] width 41 height 11
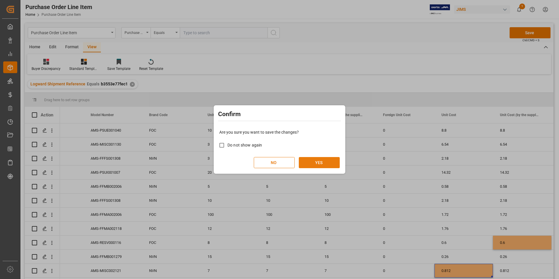
click at [323, 161] on button "YES" at bounding box center [319, 162] width 41 height 11
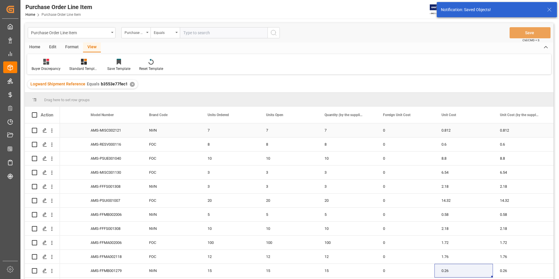
click at [300, 129] on div "7" at bounding box center [288, 130] width 59 height 14
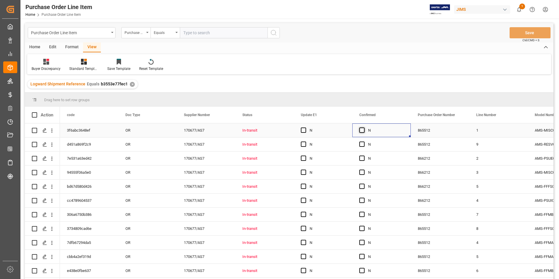
click at [361, 130] on span "Press SPACE to select this row." at bounding box center [362, 130] width 5 height 5
click at [364, 128] on input "Press SPACE to select this row." at bounding box center [364, 128] width 0 height 0
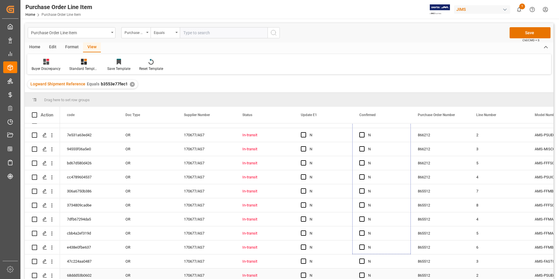
scroll to position [27, 0]
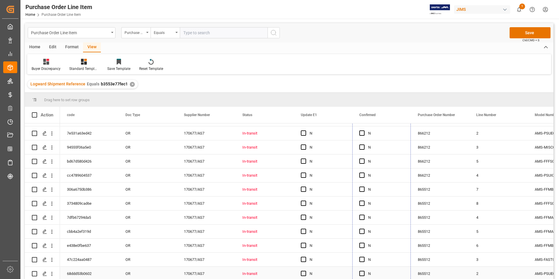
drag, startPoint x: 410, startPoint y: 136, endPoint x: 411, endPoint y: 275, distance: 139.3
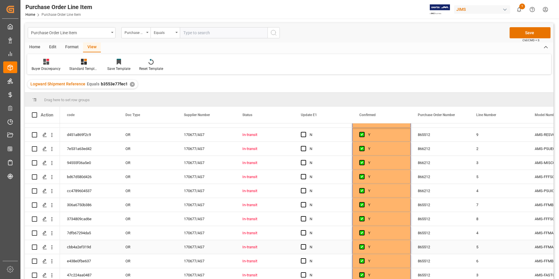
scroll to position [0, 0]
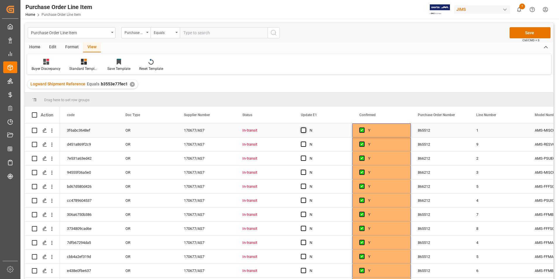
click at [303, 131] on span "Press SPACE to select this row." at bounding box center [303, 130] width 5 height 5
click at [305, 128] on input "Press SPACE to select this row." at bounding box center [305, 128] width 0 height 0
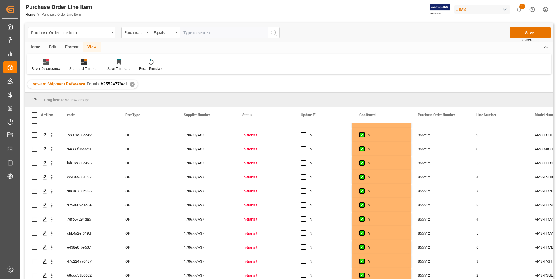
scroll to position [27, 0]
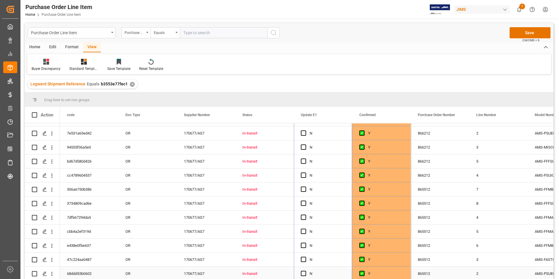
drag, startPoint x: 352, startPoint y: 136, endPoint x: 347, endPoint y: 272, distance: 136.1
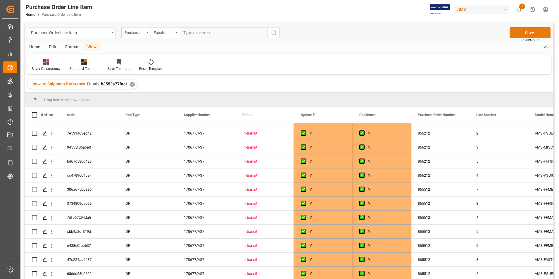
click at [519, 35] on button "Save" at bounding box center [530, 32] width 41 height 11
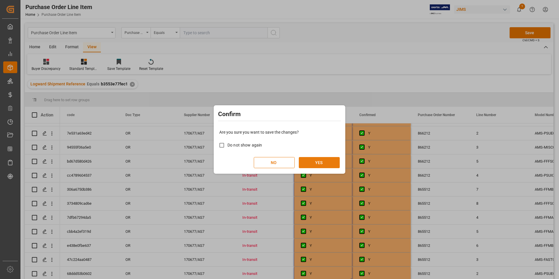
click at [322, 158] on button "YES" at bounding box center [319, 162] width 41 height 11
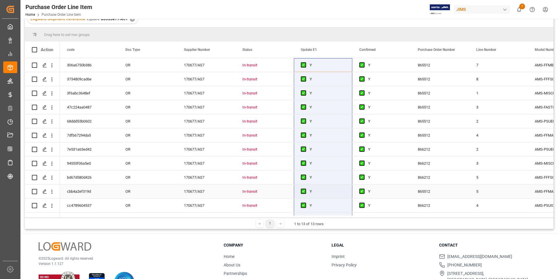
scroll to position [0, 0]
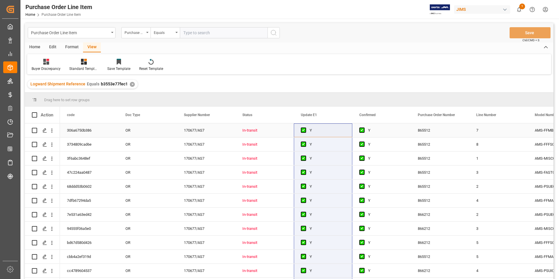
click at [274, 130] on div "In-transit" at bounding box center [265, 130] width 44 height 13
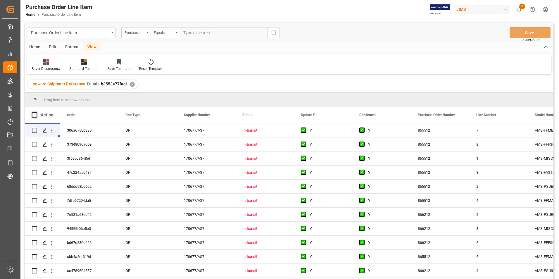
click at [35, 115] on span at bounding box center [34, 114] width 5 height 5
click at [36, 112] on input "checkbox" at bounding box center [36, 112] width 0 height 0
checkbox input "true"
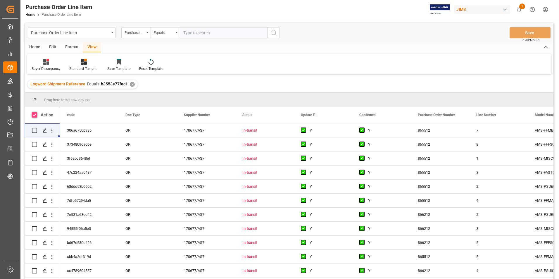
checkbox input "true"
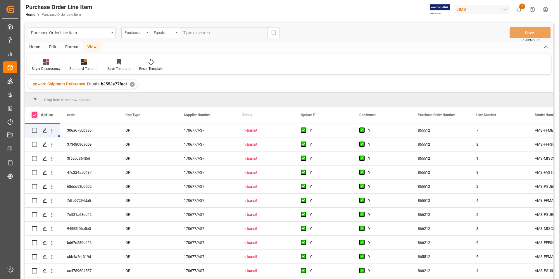
checkbox input "true"
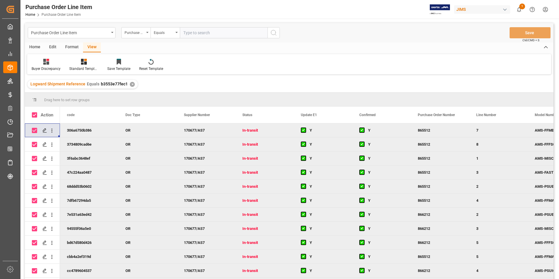
click at [37, 47] on div "Home" at bounding box center [35, 47] width 20 height 10
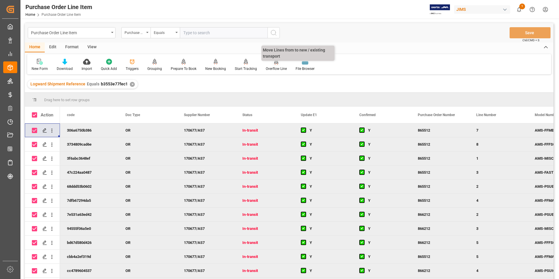
click at [268, 68] on div "Overflow Line" at bounding box center [276, 68] width 21 height 5
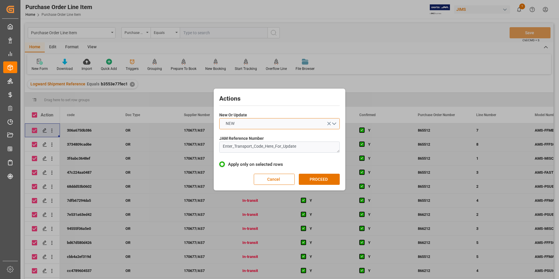
click at [254, 125] on button "NEW" at bounding box center [279, 123] width 121 height 11
click at [251, 135] on div "UPDATE" at bounding box center [280, 137] width 120 height 12
drag, startPoint x: 301, startPoint y: 147, endPoint x: 197, endPoint y: 141, distance: 104.0
click at [197, 141] on div "Actions New Or Update UPDATE JAM Reference Number Enter_Transport_Code_Here_For…" at bounding box center [279, 139] width 559 height 279
type textarea "22-9958-[GEOGRAPHIC_DATA]"
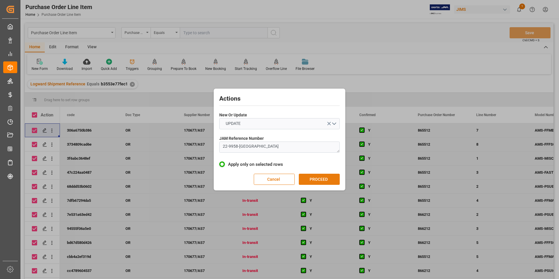
click at [313, 178] on button "PROCEED" at bounding box center [319, 179] width 41 height 11
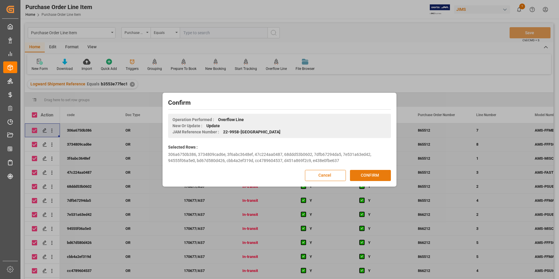
click at [367, 175] on button "CONFIRM" at bounding box center [370, 175] width 41 height 11
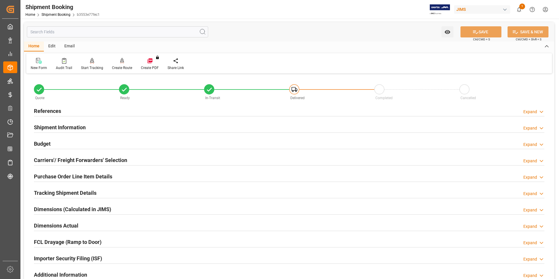
click at [61, 174] on h2 "Purchase Order Line Item Details" at bounding box center [73, 177] width 78 height 8
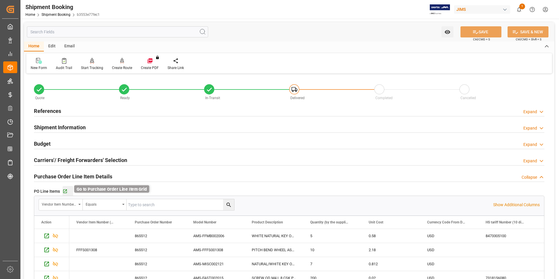
click at [65, 191] on icon "button" at bounding box center [65, 192] width 4 height 4
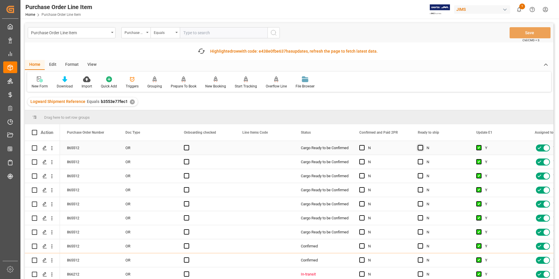
click at [421, 149] on span "Press SPACE to select this row." at bounding box center [420, 147] width 5 height 5
click at [422, 145] on input "Press SPACE to select this row." at bounding box center [422, 145] width 0 height 0
drag, startPoint x: 468, startPoint y: 154, endPoint x: 468, endPoint y: 290, distance: 135.1
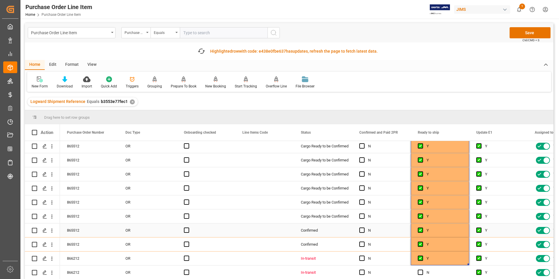
scroll to position [27, 0]
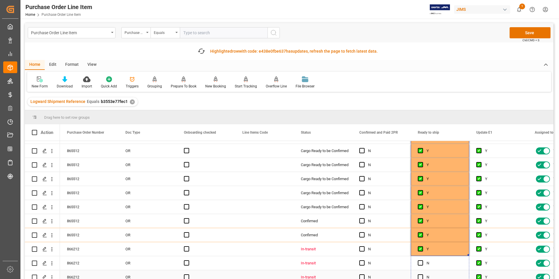
drag, startPoint x: 469, startPoint y: 252, endPoint x: 469, endPoint y: 271, distance: 18.7
click at [529, 31] on button "Save" at bounding box center [530, 32] width 41 height 11
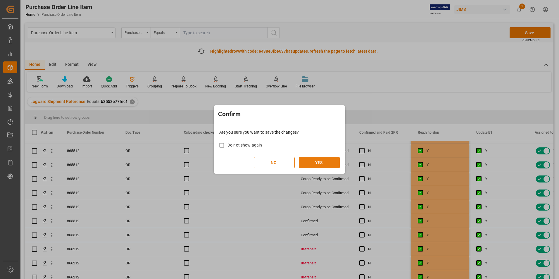
click at [321, 161] on button "YES" at bounding box center [319, 162] width 41 height 11
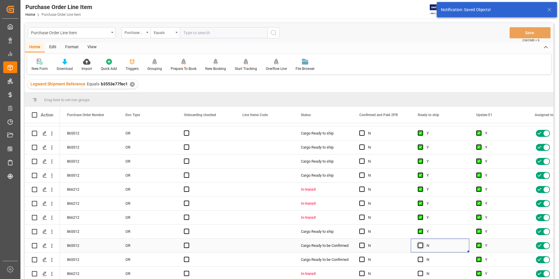
click at [423, 244] on span "Press SPACE to select this row." at bounding box center [420, 245] width 5 height 5
click at [422, 243] on input "Press SPACE to select this row." at bounding box center [422, 243] width 0 height 0
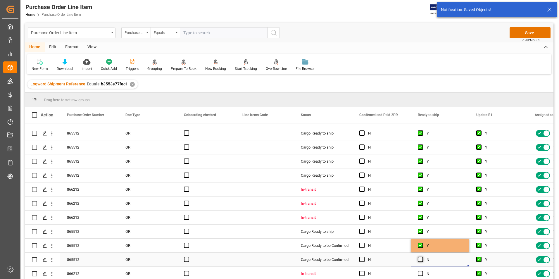
click at [422, 257] on span "Press SPACE to select this row." at bounding box center [420, 259] width 5 height 5
click at [422, 257] on input "Press SPACE to select this row." at bounding box center [422, 257] width 0 height 0
click at [423, 271] on span "Press SPACE to select this row." at bounding box center [420, 273] width 5 height 5
click at [422, 271] on input "Press SPACE to select this row." at bounding box center [422, 271] width 0 height 0
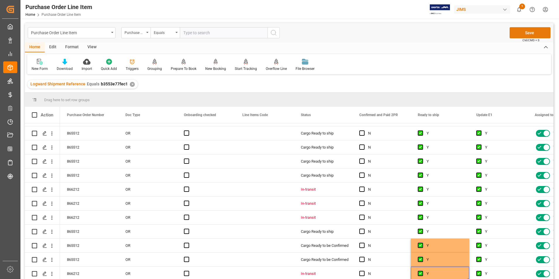
click at [522, 33] on button "Save" at bounding box center [530, 32] width 41 height 11
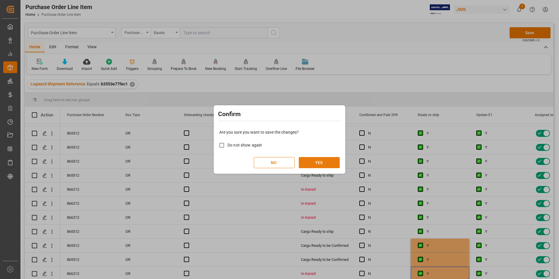
click at [310, 162] on button "YES" at bounding box center [319, 162] width 41 height 11
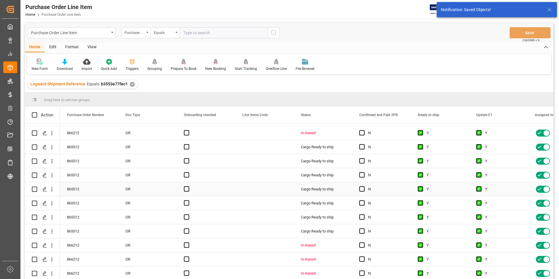
scroll to position [0, 0]
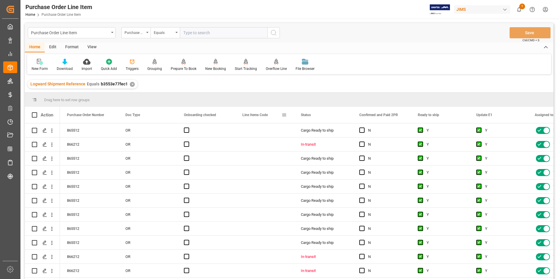
click at [264, 117] on span "Line Items Code" at bounding box center [255, 115] width 25 height 4
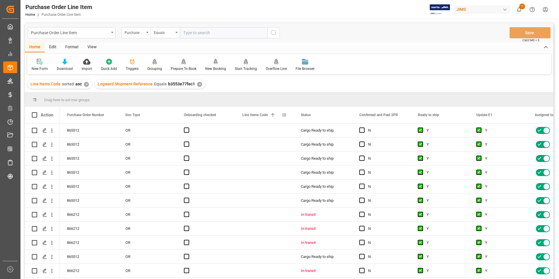
click at [284, 115] on span at bounding box center [284, 114] width 5 height 5
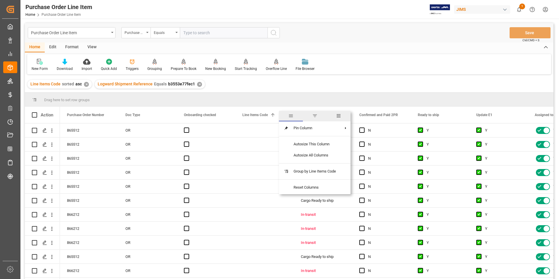
click at [341, 115] on span "columns" at bounding box center [338, 115] width 5 height 5
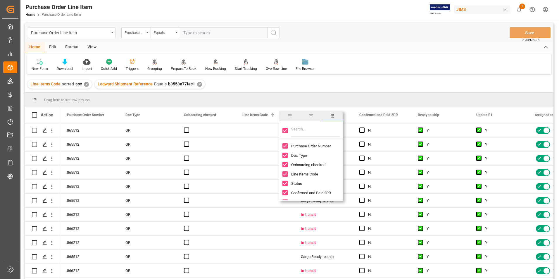
click at [284, 129] on input "Toggle Select All Columns" at bounding box center [285, 130] width 5 height 5
checkbox input "false"
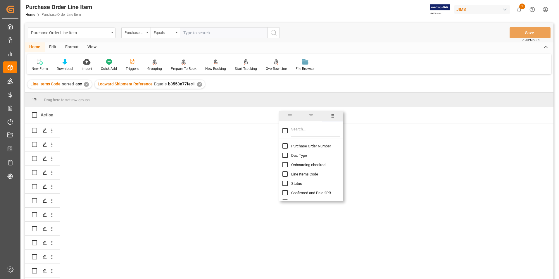
checkbox input "false"
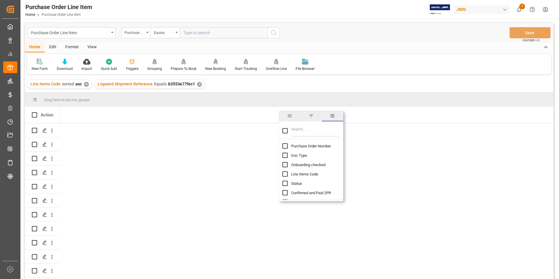
checkbox input "false"
click at [286, 145] on input "Purchase Order Number column toggle visibility (hidden)" at bounding box center [285, 145] width 5 height 5
checkbox input "true"
checkbox input "false"
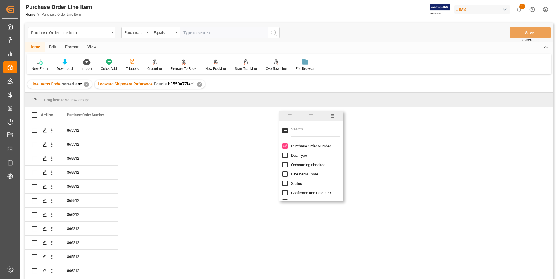
click at [304, 133] on input "Filter Columns Input" at bounding box center [315, 131] width 49 height 12
type input "incoter"
checkbox input "true"
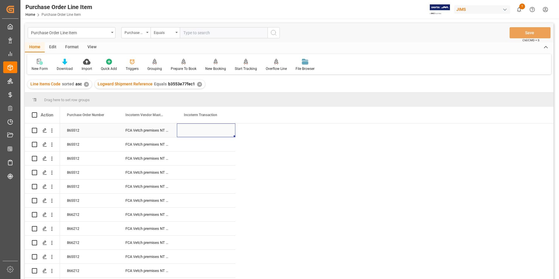
click at [187, 130] on div "Press SPACE to select this row." at bounding box center [206, 130] width 59 height 14
click at [190, 132] on input "Press SPACE to select this row." at bounding box center [206, 133] width 49 height 11
type input "DDP Southaven"
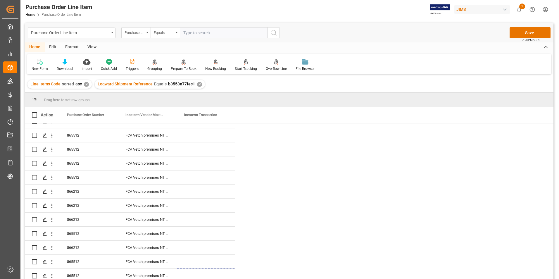
scroll to position [25, 0]
drag, startPoint x: 235, startPoint y: 136, endPoint x: 236, endPoint y: 284, distance: 148.0
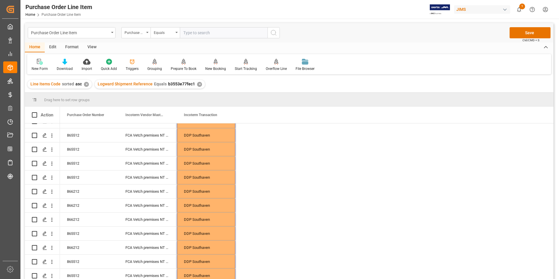
scroll to position [0, 0]
click at [518, 34] on button "Save" at bounding box center [530, 32] width 41 height 11
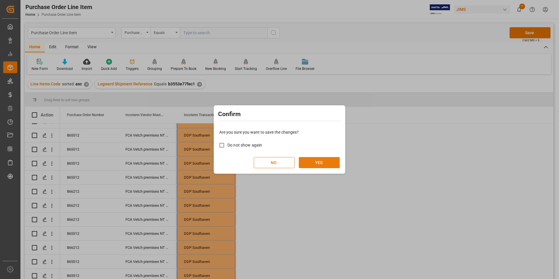
click at [332, 165] on button "YES" at bounding box center [319, 162] width 41 height 11
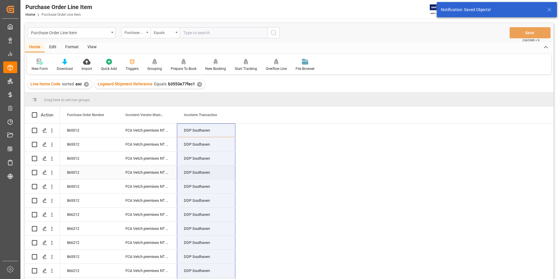
scroll to position [25, 0]
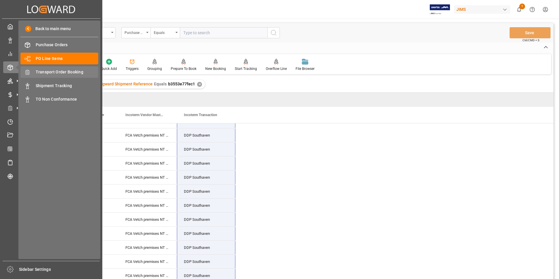
click at [54, 69] on span "Transport Order Booking" at bounding box center [67, 72] width 63 height 6
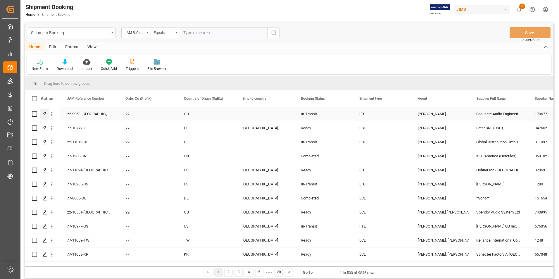
click at [45, 112] on icon "Press SPACE to select this row." at bounding box center [44, 114] width 5 height 5
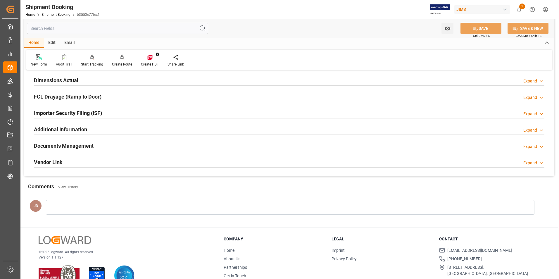
scroll to position [146, 0]
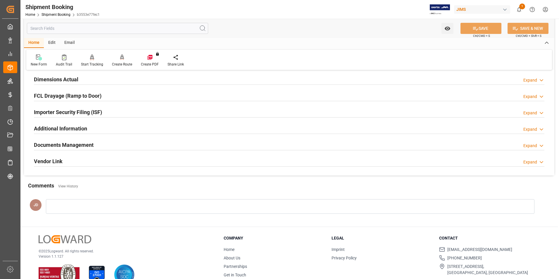
drag, startPoint x: 63, startPoint y: 145, endPoint x: 125, endPoint y: 163, distance: 64.3
click at [63, 145] on h2 "Documents Management" at bounding box center [64, 145] width 60 height 8
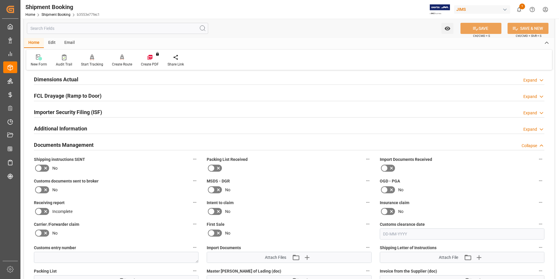
click at [389, 166] on icon at bounding box center [391, 168] width 7 height 7
click at [0, 0] on input "checkbox" at bounding box center [0, 0] width 0 height 0
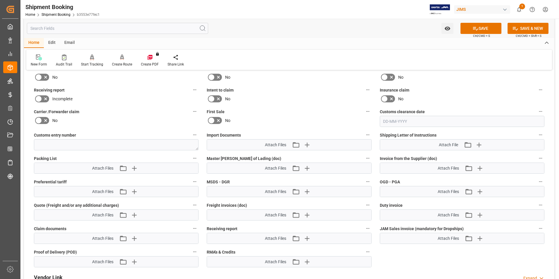
scroll to position [263, 0]
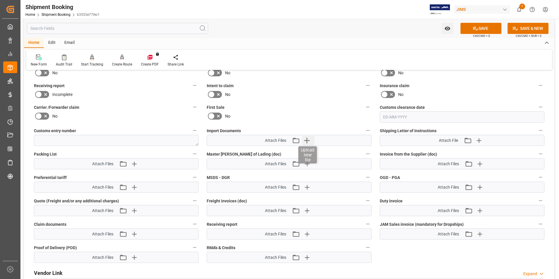
click at [308, 141] on icon "button" at bounding box center [306, 140] width 9 height 9
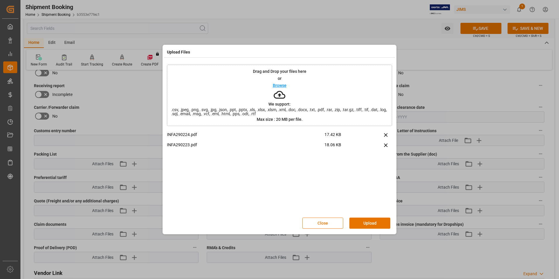
click at [216, 117] on div "Drag and Drop your files here or Browse We support: .csv, .jpeg, .png, .svg, .j…" at bounding box center [279, 95] width 225 height 61
click at [367, 220] on button "Upload" at bounding box center [370, 223] width 41 height 11
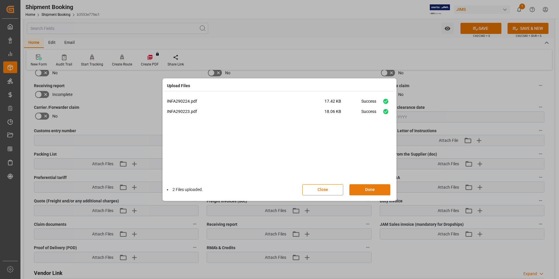
click at [367, 190] on button "Done" at bounding box center [370, 189] width 41 height 11
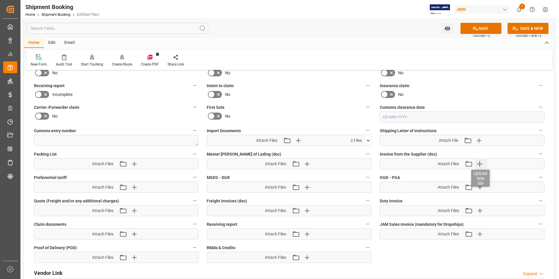
click at [481, 162] on icon "button" at bounding box center [479, 163] width 9 height 9
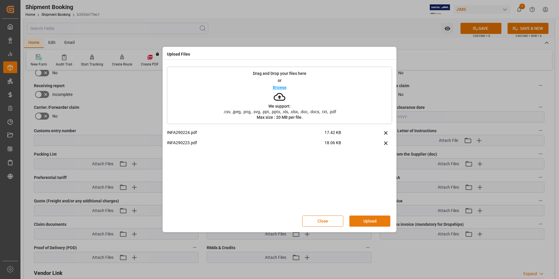
click at [371, 221] on button "Upload" at bounding box center [370, 221] width 41 height 11
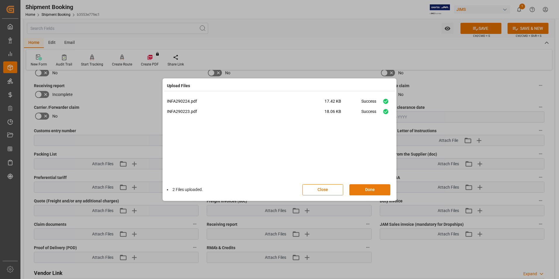
click at [366, 190] on button "Done" at bounding box center [370, 189] width 41 height 11
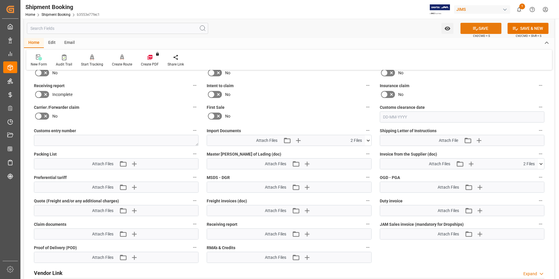
click at [475, 25] on icon at bounding box center [476, 28] width 6 height 6
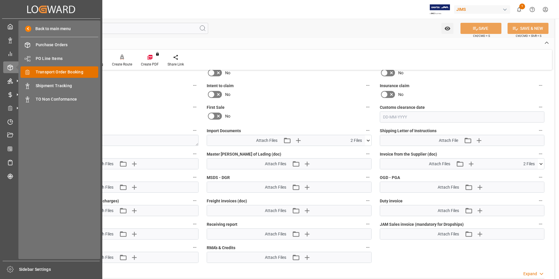
click at [65, 74] on span "Transport Order Booking" at bounding box center [67, 72] width 63 height 6
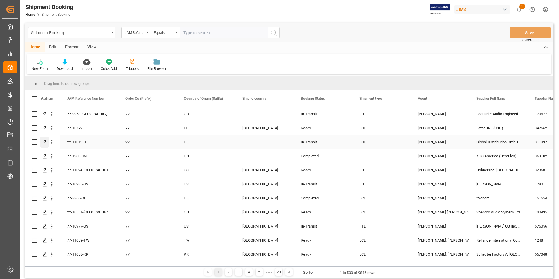
click at [44, 141] on icon "Press SPACE to select this row." at bounding box center [44, 142] width 5 height 5
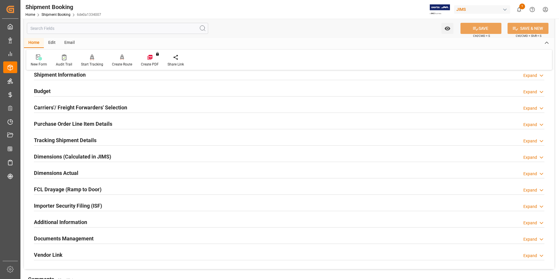
scroll to position [29, 0]
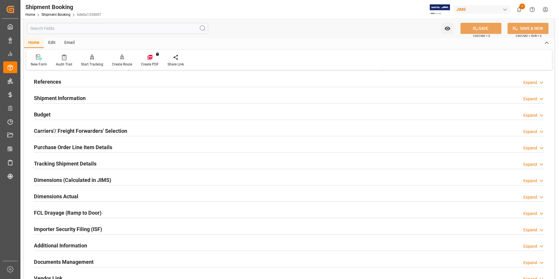
click at [50, 112] on h2 "Budget" at bounding box center [42, 115] width 17 height 8
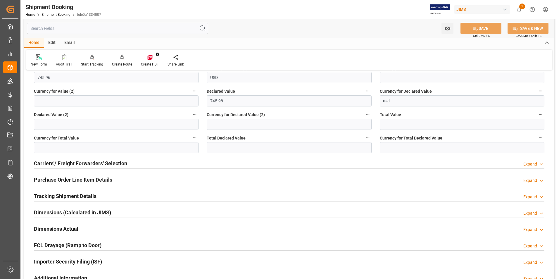
scroll to position [146, 0]
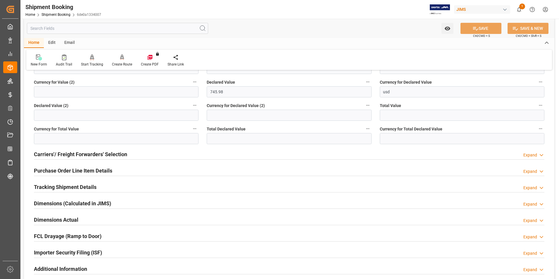
click at [57, 169] on h2 "Purchase Order Line Item Details" at bounding box center [73, 171] width 78 height 8
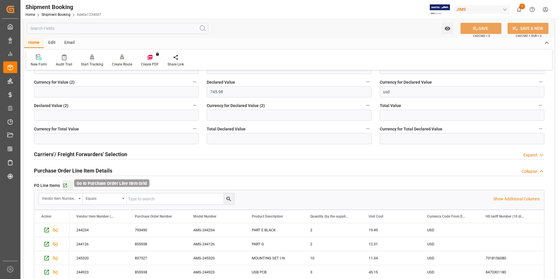
click at [66, 186] on icon "button" at bounding box center [65, 185] width 5 height 5
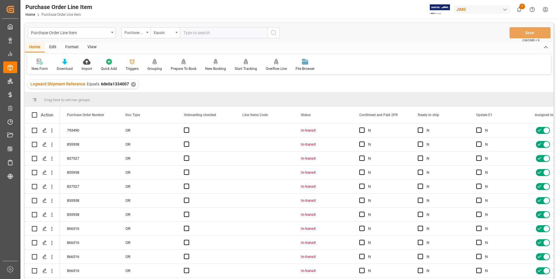
click at [91, 46] on div "View" at bounding box center [92, 47] width 18 height 10
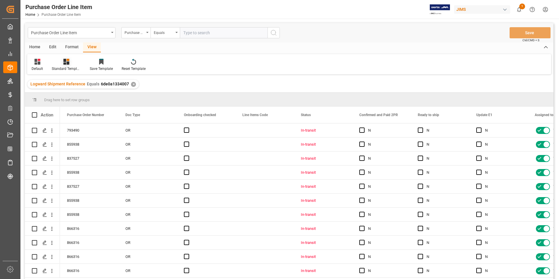
click at [70, 66] on div "Standard Templates" at bounding box center [66, 68] width 29 height 5
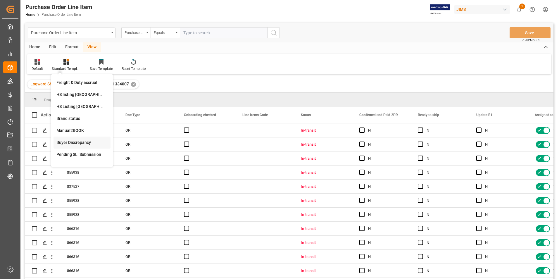
click at [77, 142] on div "Buyer Discrepancy" at bounding box center [81, 143] width 51 height 6
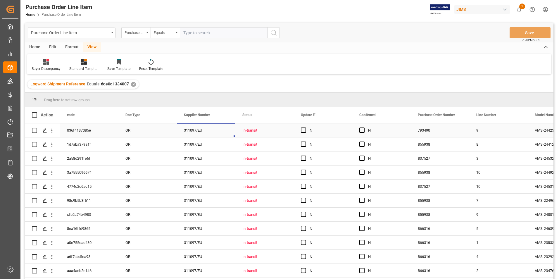
click at [217, 133] on div "311097/EU" at bounding box center [206, 130] width 59 height 14
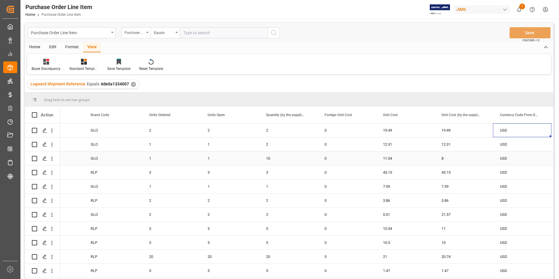
click at [410, 159] on div "11.34" at bounding box center [405, 159] width 59 height 14
click at [410, 159] on input "11.34" at bounding box center [405, 161] width 49 height 11
click at [455, 159] on div "8" at bounding box center [464, 159] width 59 height 14
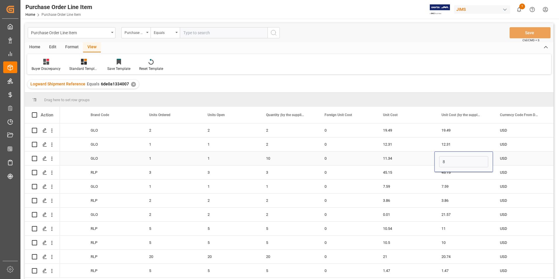
click at [455, 159] on input "8" at bounding box center [463, 161] width 49 height 11
type input "11.34"
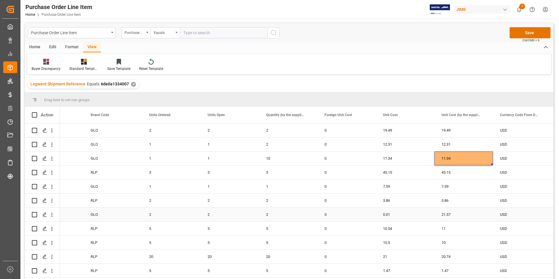
click at [405, 218] on div "0.01" at bounding box center [405, 215] width 59 height 14
click at [405, 218] on input "0.01" at bounding box center [405, 217] width 49 height 11
click at [457, 214] on div "21.57" at bounding box center [464, 215] width 59 height 14
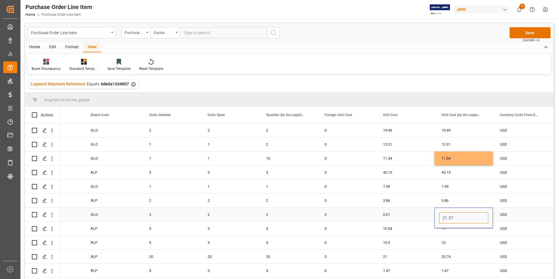
click at [457, 214] on input "21.57" at bounding box center [463, 217] width 49 height 11
paste input "0.01"
type input "0.01"
click at [403, 228] on div "10.54" at bounding box center [405, 229] width 59 height 14
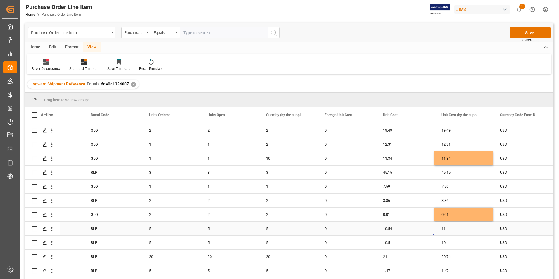
click at [403, 228] on div "10.54" at bounding box center [405, 229] width 59 height 14
click at [403, 228] on input "10.54" at bounding box center [405, 231] width 49 height 11
click at [460, 232] on div "11" at bounding box center [464, 229] width 59 height 14
click at [460, 232] on input "11" at bounding box center [463, 231] width 49 height 11
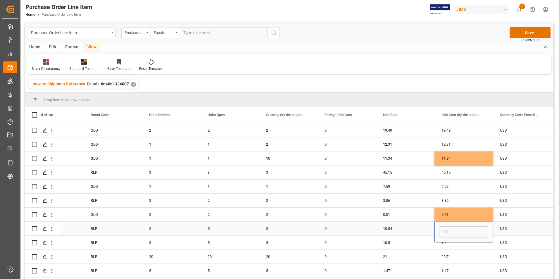
click at [460, 232] on input "11" at bounding box center [463, 231] width 49 height 11
type input "10.54"
click at [394, 242] on div "10.5" at bounding box center [405, 243] width 59 height 14
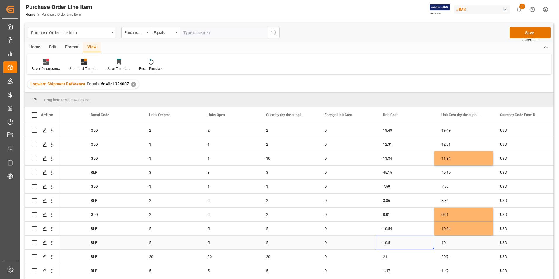
click at [394, 242] on div "10.5" at bounding box center [405, 243] width 59 height 14
click at [394, 242] on input "10.5" at bounding box center [405, 245] width 49 height 11
click at [453, 244] on div "10" at bounding box center [464, 243] width 59 height 14
click at [453, 244] on input "10" at bounding box center [463, 245] width 49 height 11
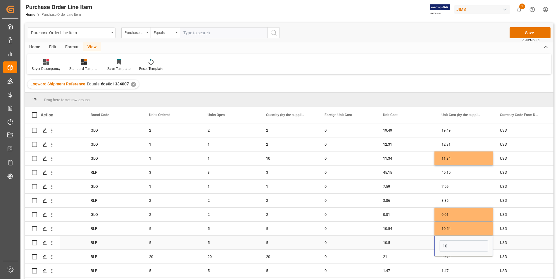
click at [453, 244] on input "10" at bounding box center [463, 245] width 49 height 11
type input "10.5"
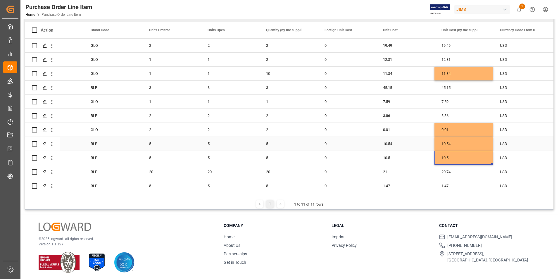
scroll to position [87, 0]
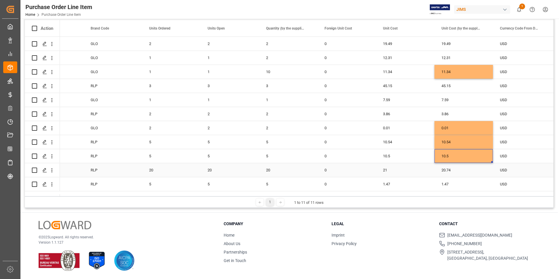
click at [402, 172] on div "21" at bounding box center [405, 170] width 59 height 14
click at [402, 172] on input "21" at bounding box center [405, 173] width 49 height 11
click at [460, 169] on div "20.74" at bounding box center [464, 170] width 59 height 14
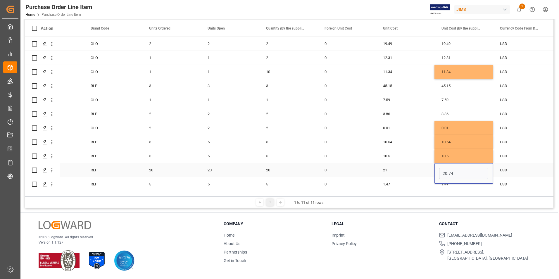
click at [460, 169] on input "20.74" at bounding box center [463, 173] width 49 height 11
type input "21"
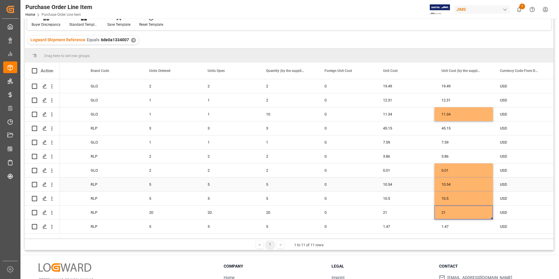
scroll to position [0, 0]
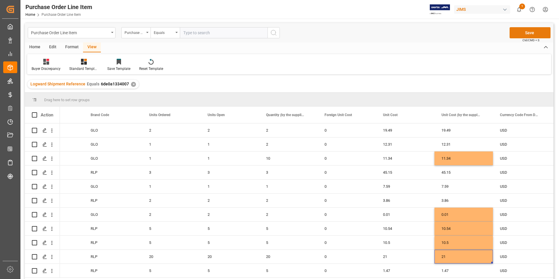
click at [518, 30] on button "Save" at bounding box center [530, 32] width 41 height 11
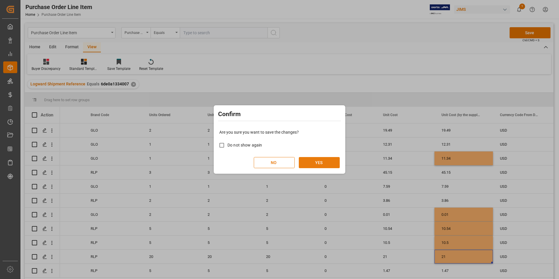
click at [323, 161] on button "YES" at bounding box center [319, 162] width 41 height 11
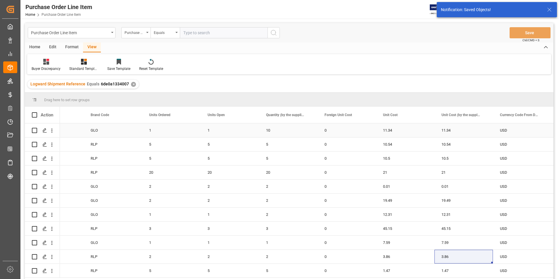
click at [303, 130] on div "10" at bounding box center [288, 130] width 59 height 14
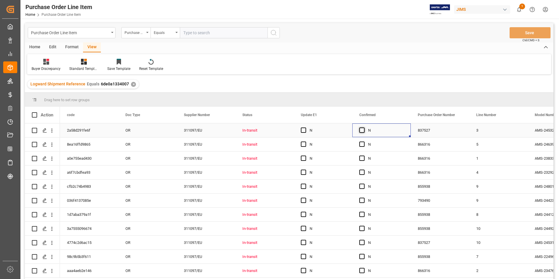
click at [363, 132] on span "Press SPACE to select this row." at bounding box center [362, 130] width 5 height 5
click at [364, 128] on input "Press SPACE to select this row." at bounding box center [364, 128] width 0 height 0
drag, startPoint x: 410, startPoint y: 136, endPoint x: 399, endPoint y: 281, distance: 145.6
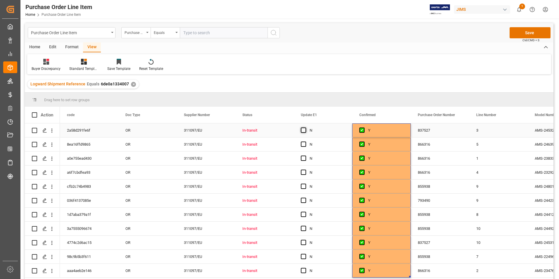
click at [305, 131] on span "Press SPACE to select this row." at bounding box center [303, 130] width 5 height 5
click at [305, 128] on input "Press SPACE to select this row." at bounding box center [305, 128] width 0 height 0
drag, startPoint x: 351, startPoint y: 137, endPoint x: 342, endPoint y: 272, distance: 135.8
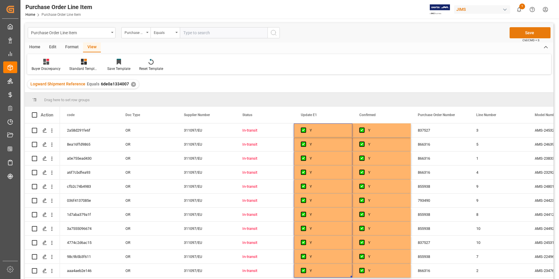
click at [531, 33] on button "Save" at bounding box center [530, 32] width 41 height 11
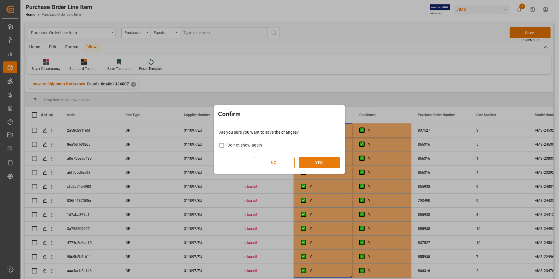
click at [318, 157] on button "YES" at bounding box center [319, 162] width 41 height 11
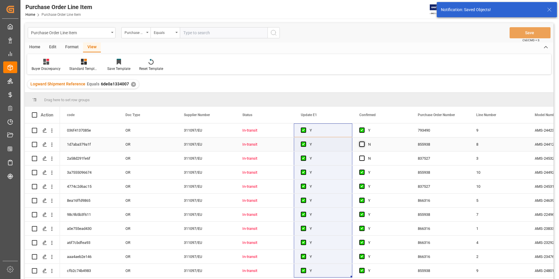
click at [362, 143] on span "Press SPACE to select this row." at bounding box center [362, 144] width 5 height 5
click at [364, 142] on input "Press SPACE to select this row." at bounding box center [364, 142] width 0 height 0
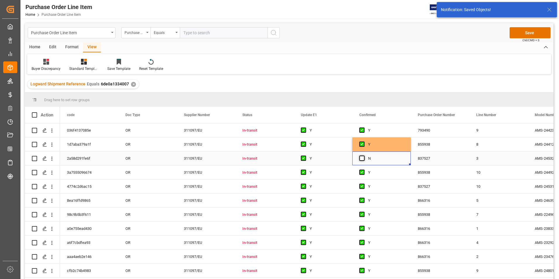
click at [363, 158] on span "Press SPACE to select this row." at bounding box center [362, 158] width 5 height 5
click at [364, 156] on input "Press SPACE to select this row." at bounding box center [364, 156] width 0 height 0
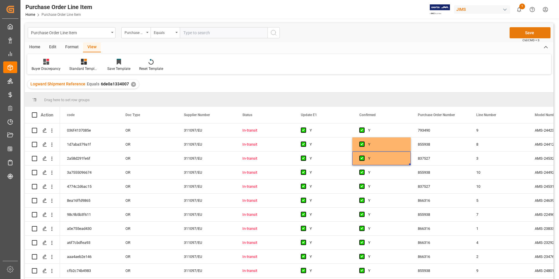
click at [534, 34] on button "Save" at bounding box center [530, 32] width 41 height 11
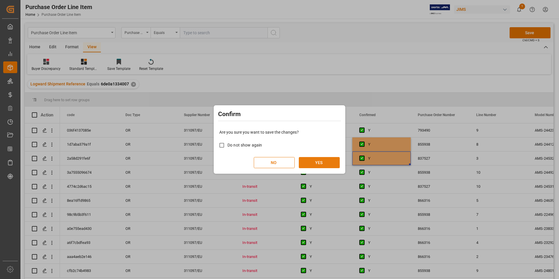
click at [319, 161] on button "YES" at bounding box center [319, 162] width 41 height 11
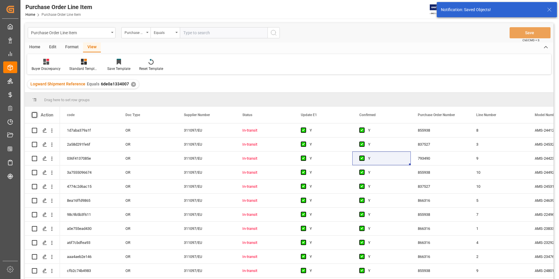
click at [35, 115] on span at bounding box center [34, 114] width 5 height 5
click at [36, 112] on input "checkbox" at bounding box center [36, 112] width 0 height 0
checkbox input "true"
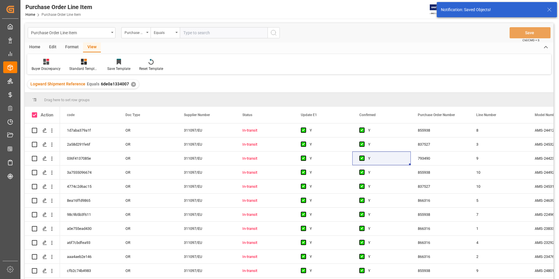
checkbox input "true"
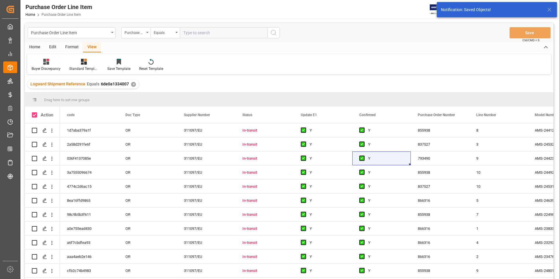
checkbox input "true"
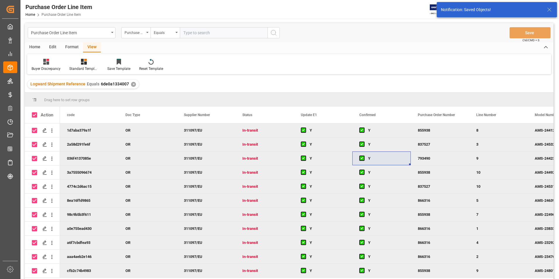
click at [37, 48] on div "Home" at bounding box center [35, 47] width 20 height 10
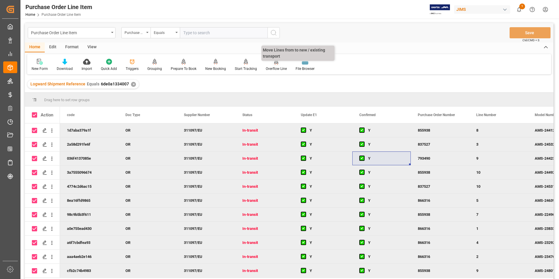
click at [272, 69] on div "Overflow Line" at bounding box center [276, 68] width 21 height 5
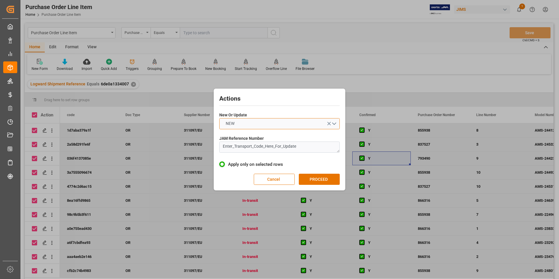
click at [275, 122] on button "NEW" at bounding box center [279, 123] width 121 height 11
click at [266, 136] on div "UPDATE" at bounding box center [280, 137] width 120 height 12
drag, startPoint x: 310, startPoint y: 146, endPoint x: 200, endPoint y: 149, distance: 110.0
click at [200, 149] on div "Actions New Or Update UPDATE JAM Reference Number Enter_Transport_Code_Here_For…" at bounding box center [279, 139] width 559 height 279
type textarea "22-11019-DE"
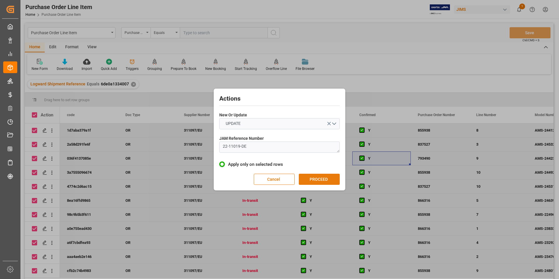
click at [319, 181] on button "PROCEED" at bounding box center [319, 179] width 41 height 11
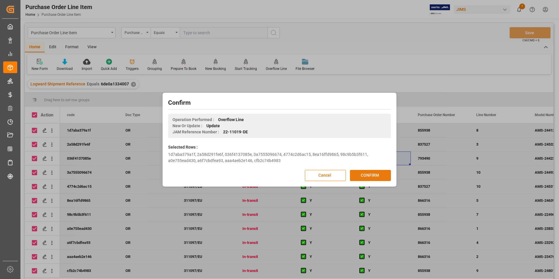
click at [368, 175] on button "CONFIRM" at bounding box center [370, 175] width 41 height 11
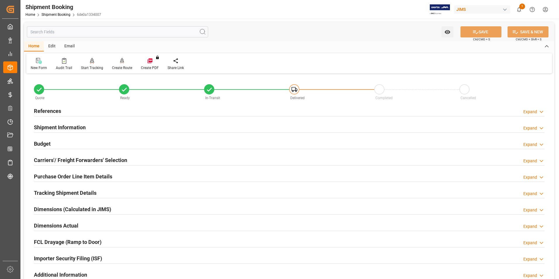
click at [83, 175] on h2 "Purchase Order Line Item Details" at bounding box center [73, 177] width 78 height 8
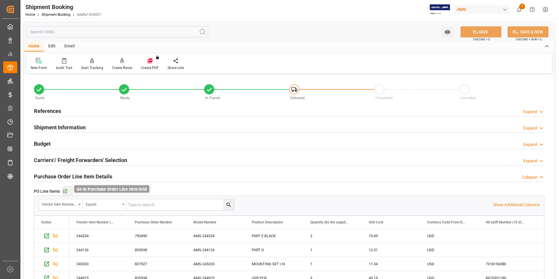
click at [66, 191] on icon "button" at bounding box center [65, 191] width 5 height 5
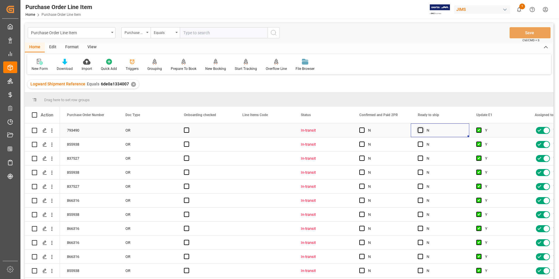
click at [421, 130] on span "Press SPACE to select this row." at bounding box center [420, 130] width 5 height 5
click at [422, 128] on input "Press SPACE to select this row." at bounding box center [422, 128] width 0 height 0
drag, startPoint x: 469, startPoint y: 136, endPoint x: 474, endPoint y: 283, distance: 147.2
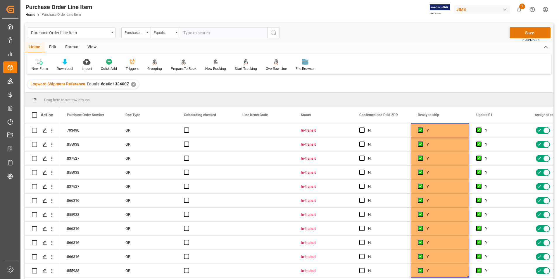
click at [525, 36] on button "Save" at bounding box center [530, 32] width 41 height 11
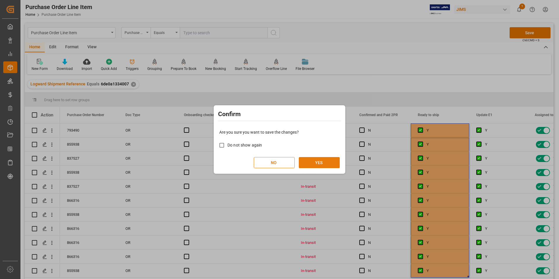
click at [314, 160] on button "YES" at bounding box center [319, 162] width 41 height 11
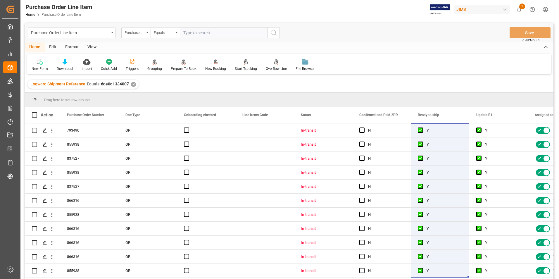
click at [91, 45] on div "View" at bounding box center [92, 47] width 18 height 10
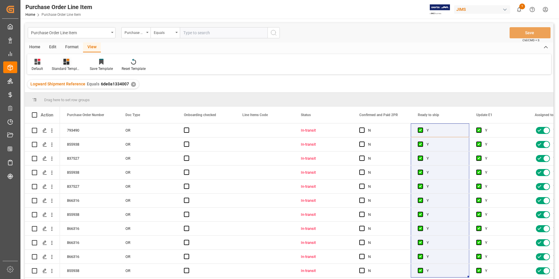
click at [66, 67] on div "Standard Templates" at bounding box center [66, 68] width 29 height 5
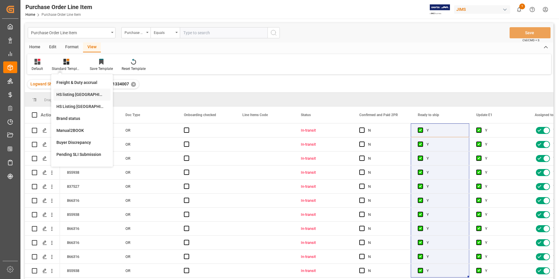
click at [74, 92] on div "HS listing [GEOGRAPHIC_DATA]" at bounding box center [81, 95] width 51 height 6
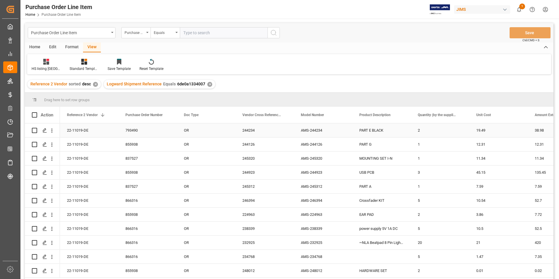
click at [80, 129] on div "22-11019-DE" at bounding box center [89, 130] width 59 height 14
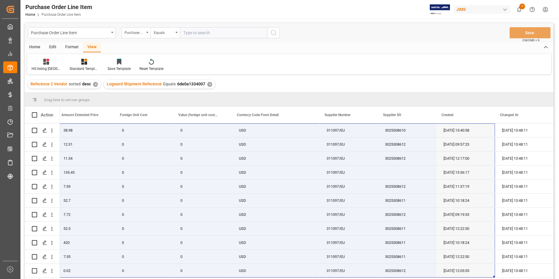
drag, startPoint x: 79, startPoint y: 126, endPoint x: 471, endPoint y: 288, distance: 423.6
click at [471, 279] on html "Created by potrace 1.15, written by [PERSON_NAME] [DATE]-[DATE] Created by potr…" at bounding box center [279, 139] width 559 height 279
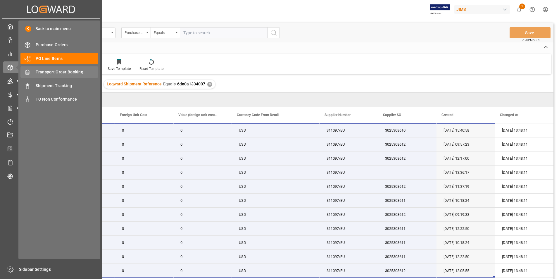
click at [70, 73] on span "Transport Order Booking" at bounding box center [67, 72] width 63 height 6
